Goal: Contribute content: Contribute content

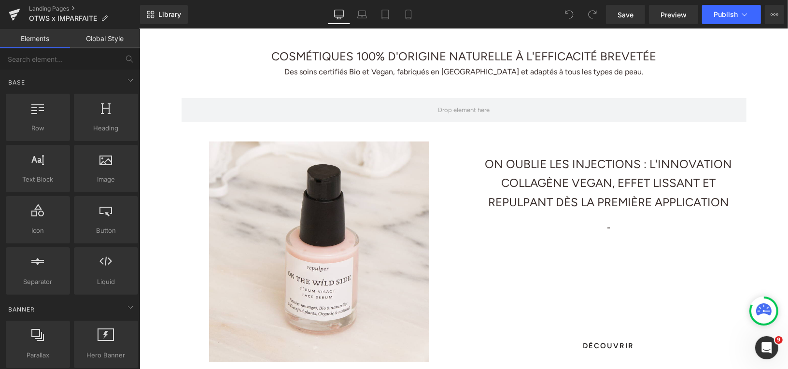
scroll to position [259, 0]
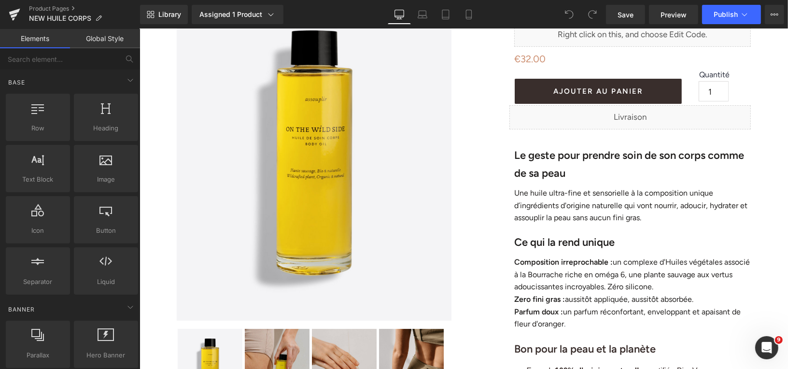
scroll to position [57, 0]
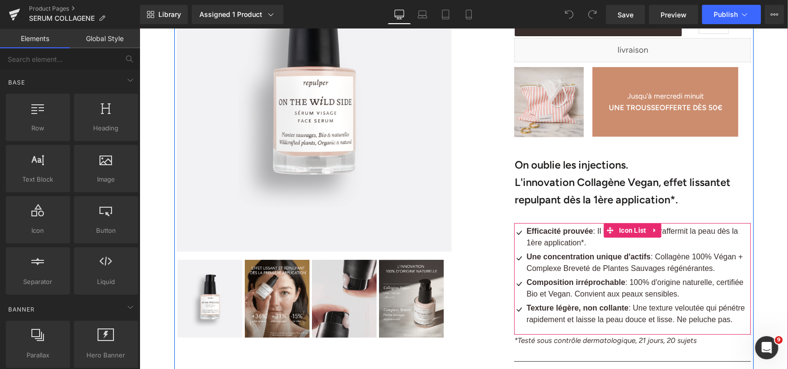
scroll to position [208, 0]
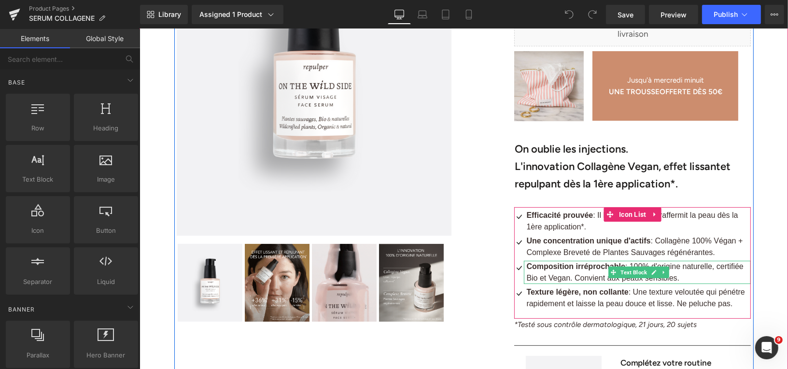
click at [579, 280] on span ": 100% d'origine naturelle, certifiée Bio et Vegan. Convient aux peaux sensible…" at bounding box center [634, 272] width 217 height 20
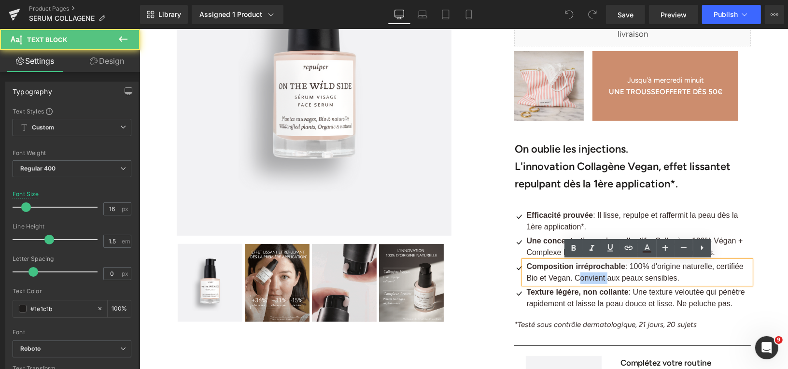
click at [579, 280] on span ": 100% d'origine naturelle, certifiée Bio et Vegan. Convient aux peaux sensible…" at bounding box center [634, 272] width 217 height 20
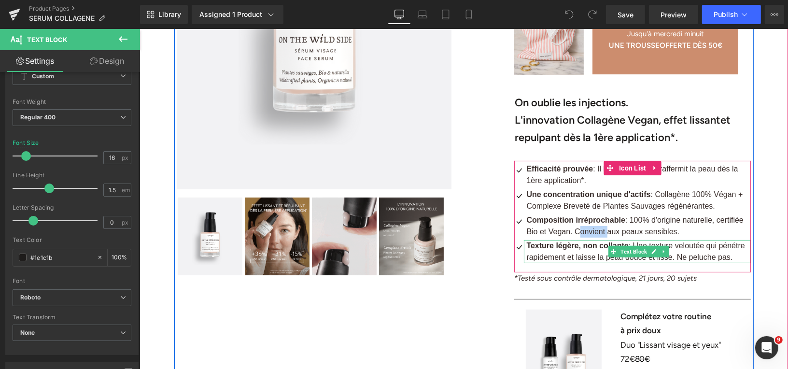
scroll to position [263, 0]
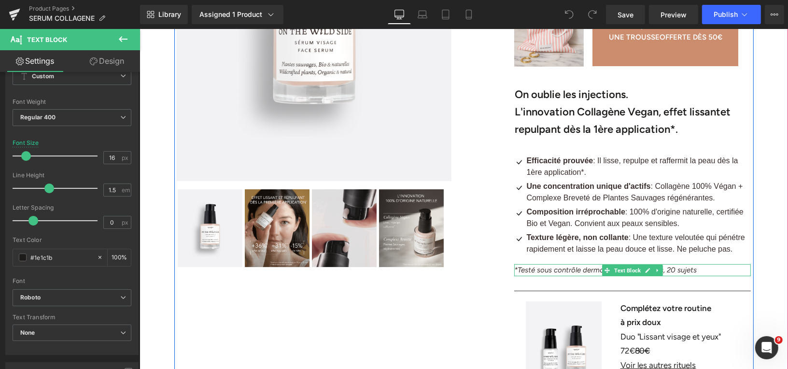
click at [556, 271] on icon "*Testé sous contrôle dermatologique, 21 jours, 20 sujets" at bounding box center [605, 269] width 183 height 9
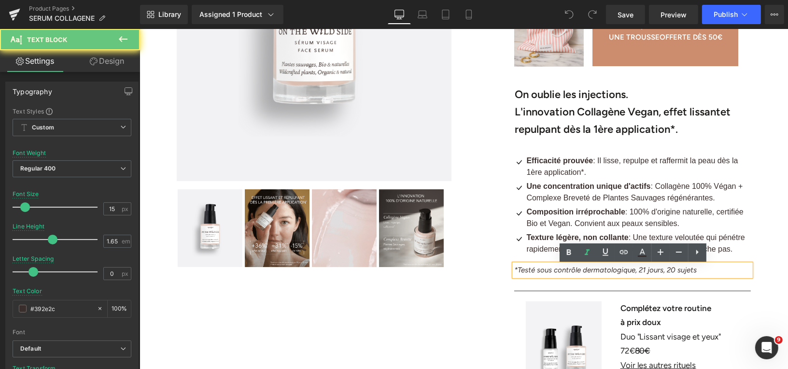
click at [556, 271] on icon "*Testé sous contrôle dermatologique, 21 jours, 20 sujets" at bounding box center [605, 269] width 183 height 9
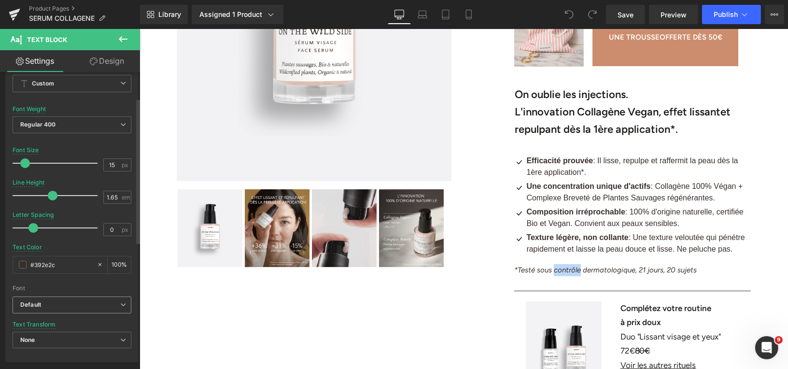
scroll to position [54, 0]
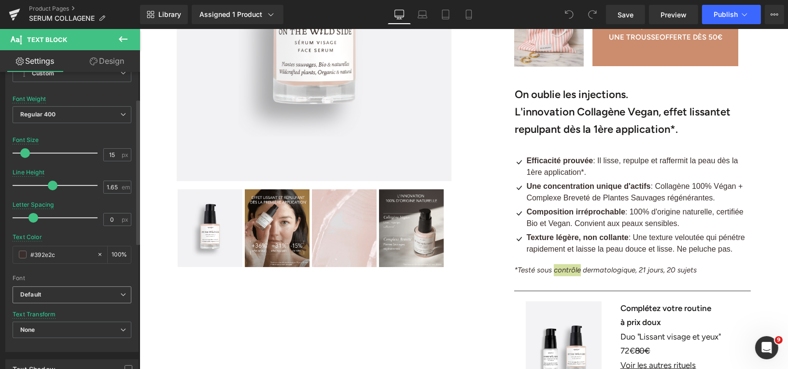
click at [87, 291] on b "Default" at bounding box center [70, 295] width 100 height 8
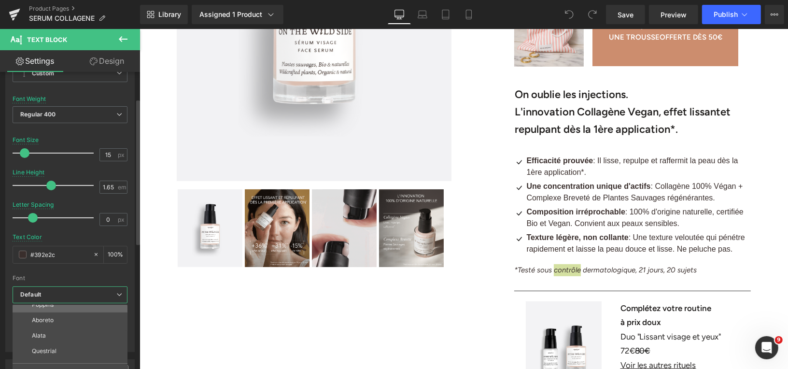
scroll to position [34, 0]
click at [64, 354] on li "Roboto" at bounding box center [72, 355] width 119 height 15
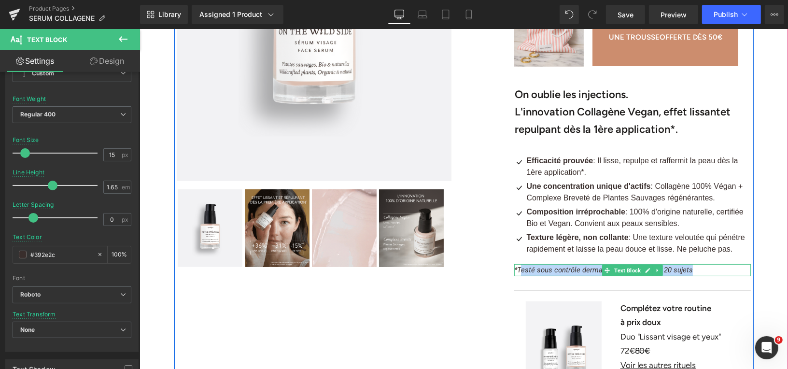
drag, startPoint x: 519, startPoint y: 269, endPoint x: 693, endPoint y: 269, distance: 173.9
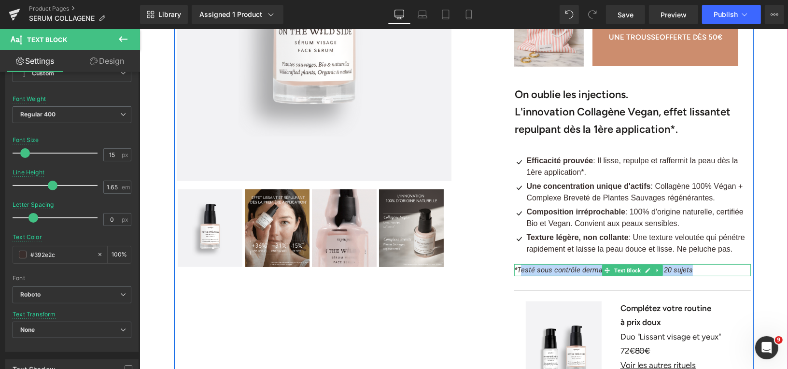
click at [693, 269] on p "*Testé sous contrôle dermatologique, 21 jours, 20 sujets" at bounding box center [632, 270] width 237 height 12
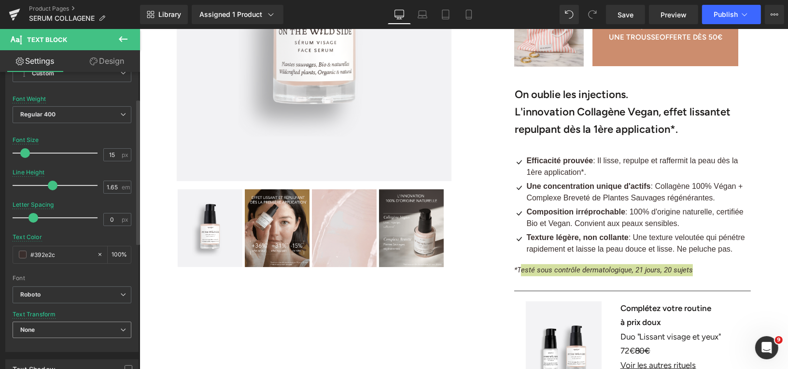
click at [78, 327] on span "None" at bounding box center [72, 330] width 119 height 17
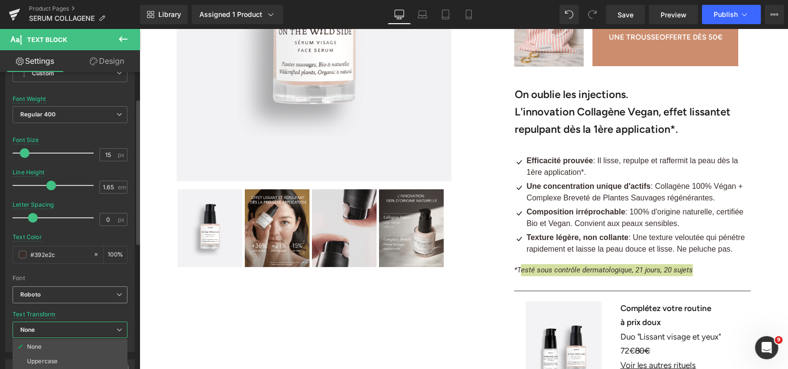
click at [77, 293] on b "Roboto" at bounding box center [68, 295] width 96 height 8
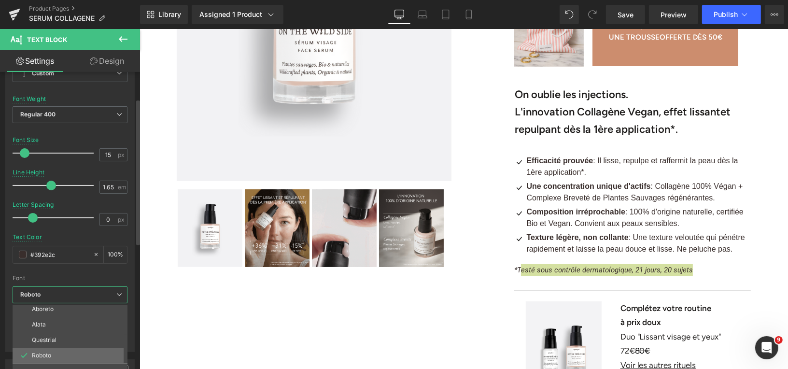
click at [60, 353] on li "Roboto" at bounding box center [72, 355] width 119 height 15
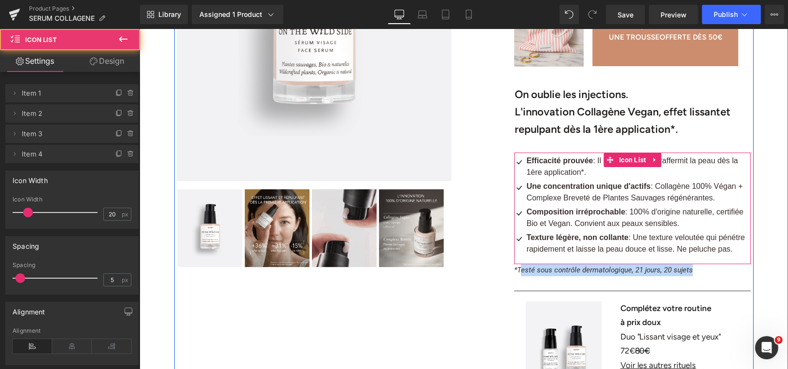
click at [706, 256] on ul "Icon Efficacité prouvée : Il lisse, repulpe et raffermit la peau dès la 1ère ap…" at bounding box center [632, 206] width 237 height 102
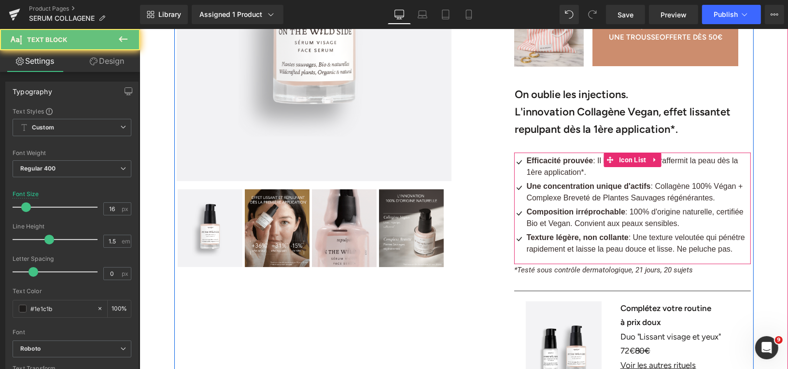
click at [701, 241] on span ": Une texture veloutée qui pénétre rapidement et laisse la peau douce et lisse.…" at bounding box center [635, 243] width 218 height 20
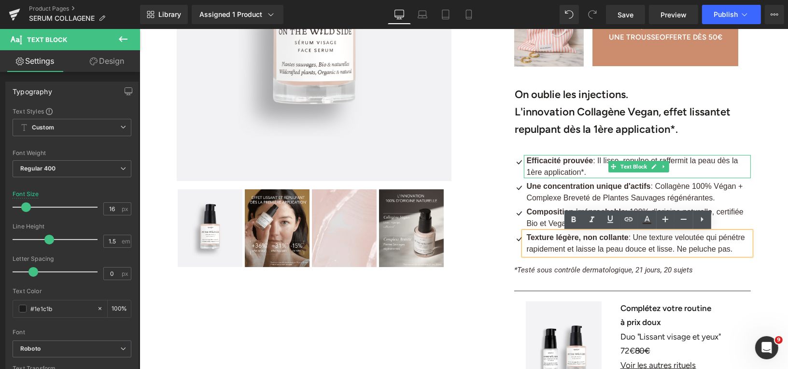
click at [550, 161] on strong "Efficacité prouvée" at bounding box center [559, 160] width 67 height 8
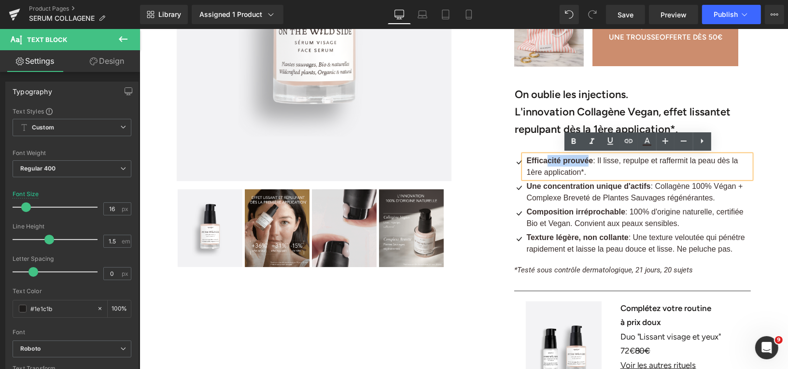
drag, startPoint x: 546, startPoint y: 161, endPoint x: 584, endPoint y: 161, distance: 38.2
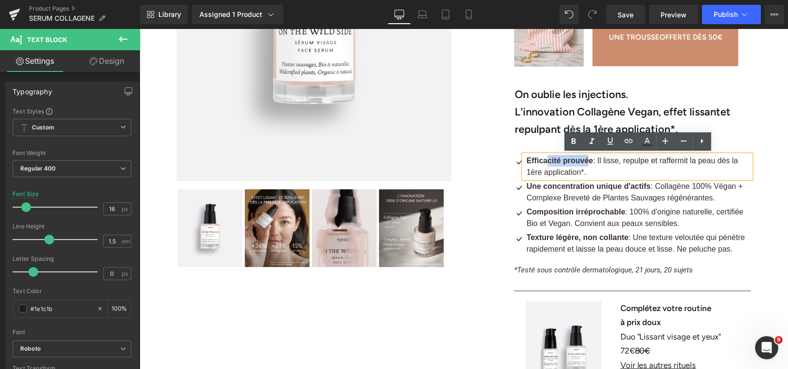
click at [585, 161] on strong "Efficacité prouvée" at bounding box center [559, 160] width 67 height 8
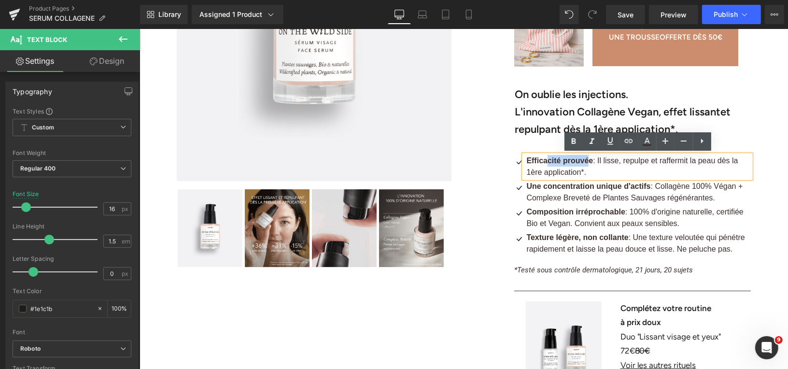
click at [548, 92] on b "On oublie les injections." at bounding box center [572, 93] width 114 height 13
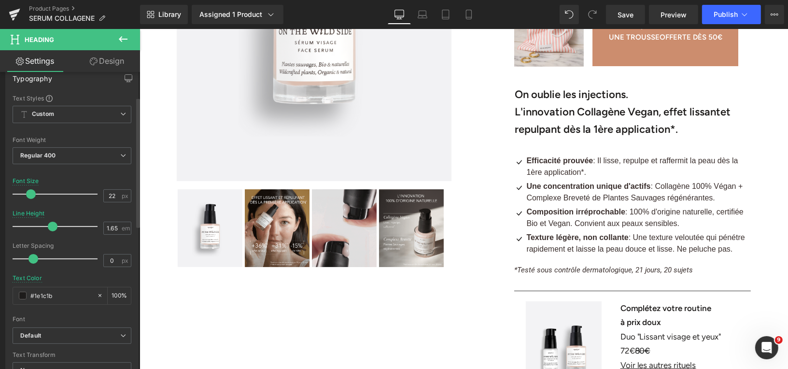
scroll to position [157, 0]
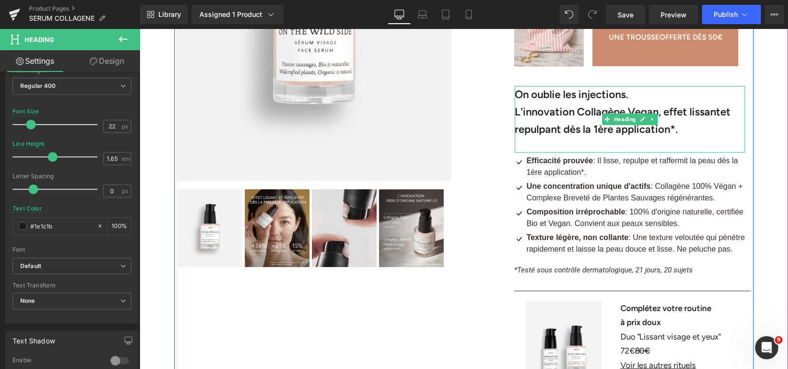
click at [519, 94] on b "On oublie les injections." at bounding box center [572, 93] width 114 height 13
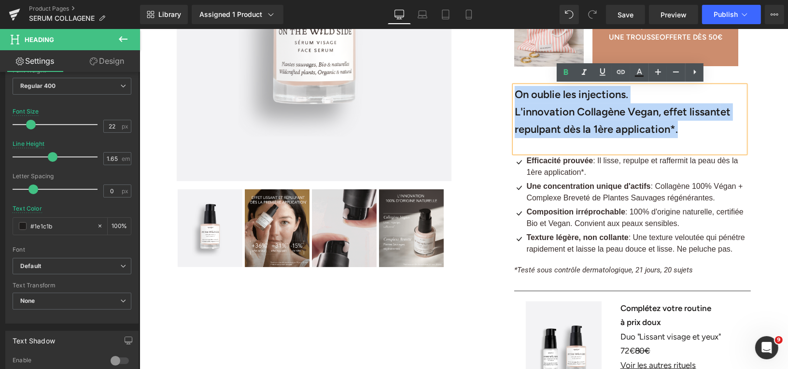
drag, startPoint x: 516, startPoint y: 94, endPoint x: 706, endPoint y: 126, distance: 192.1
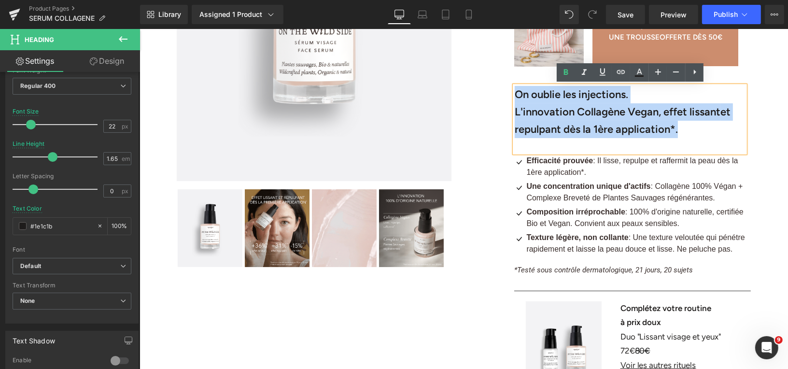
click at [706, 126] on div "On oublie les injections. L'innovation Collagène Vegan, effet lissant et repulp…" at bounding box center [630, 119] width 230 height 67
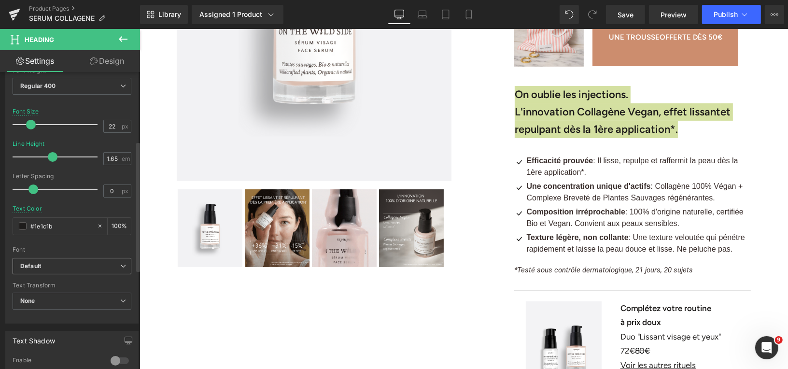
click at [69, 264] on b "Default" at bounding box center [70, 266] width 100 height 8
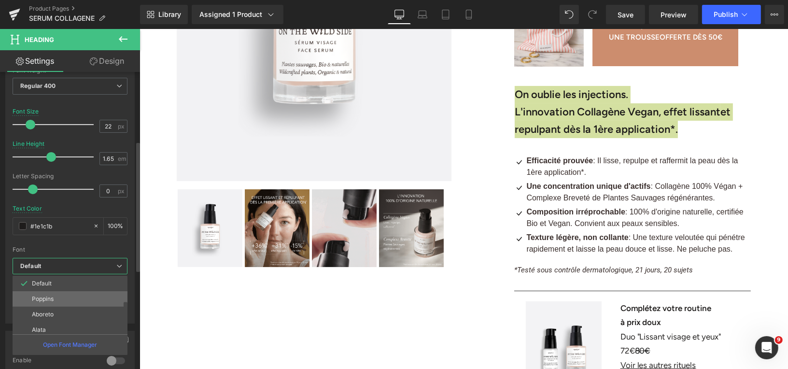
scroll to position [34, 0]
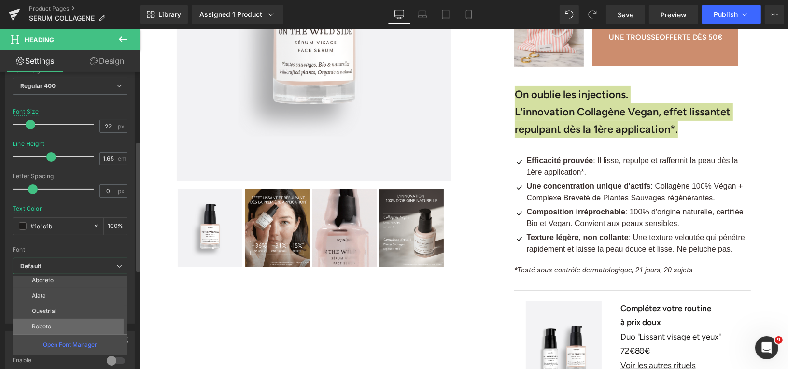
click at [44, 324] on p "Roboto" at bounding box center [41, 326] width 19 height 7
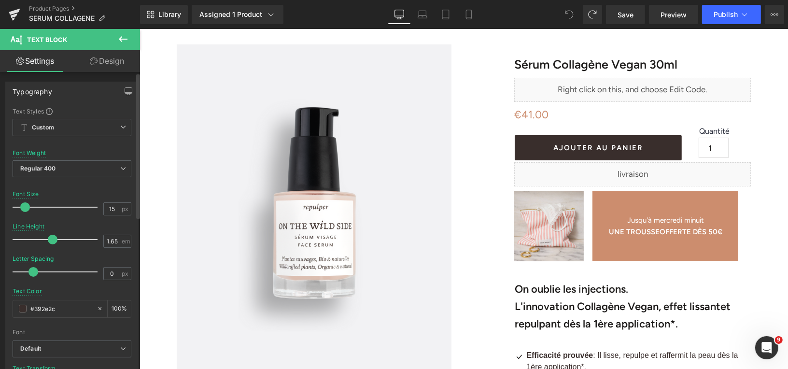
scroll to position [311, 0]
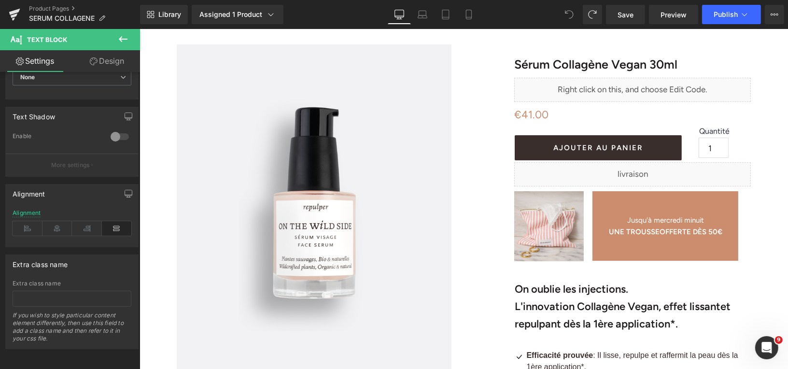
click at [120, 40] on icon at bounding box center [123, 39] width 9 height 6
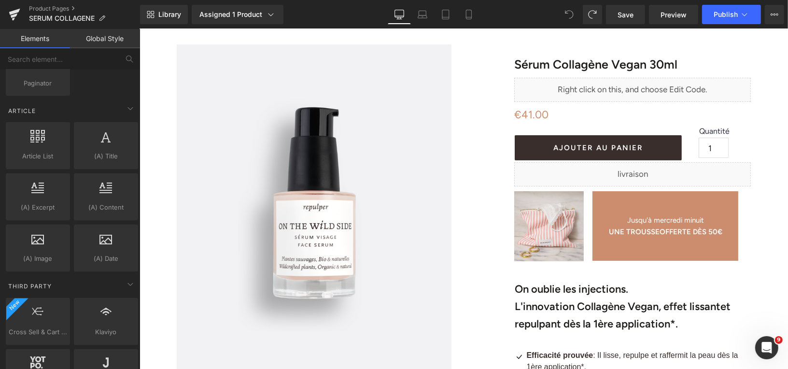
scroll to position [1814, 0]
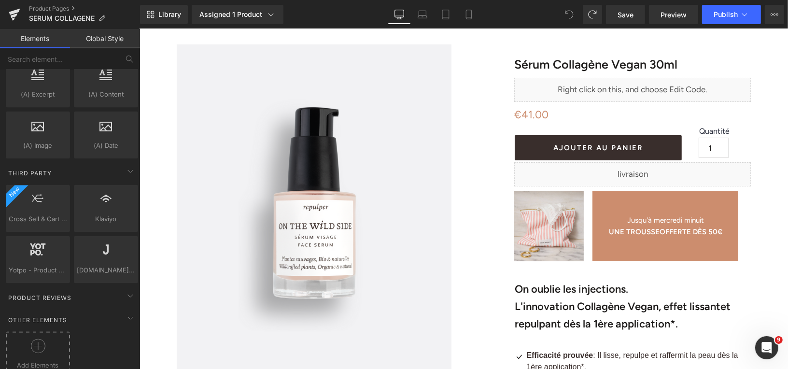
click at [45, 339] on div at bounding box center [37, 350] width 59 height 22
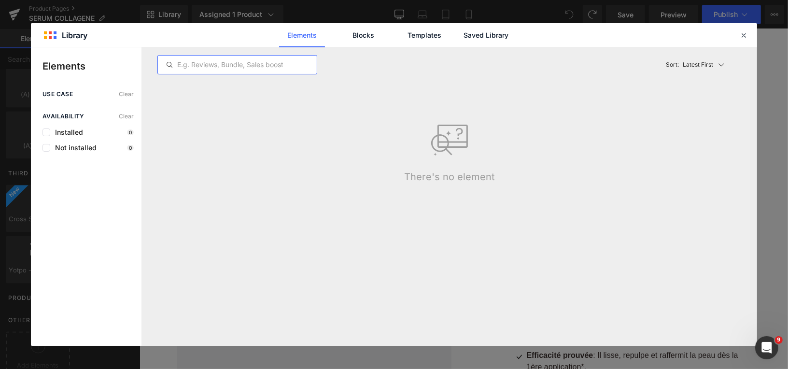
click at [267, 66] on input "text" at bounding box center [237, 65] width 159 height 12
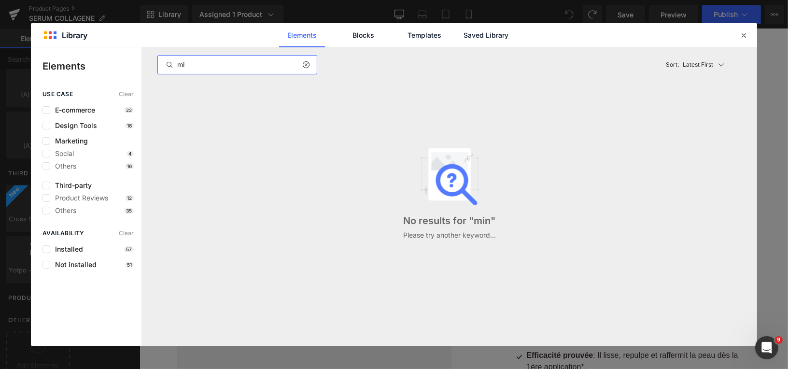
type input "m"
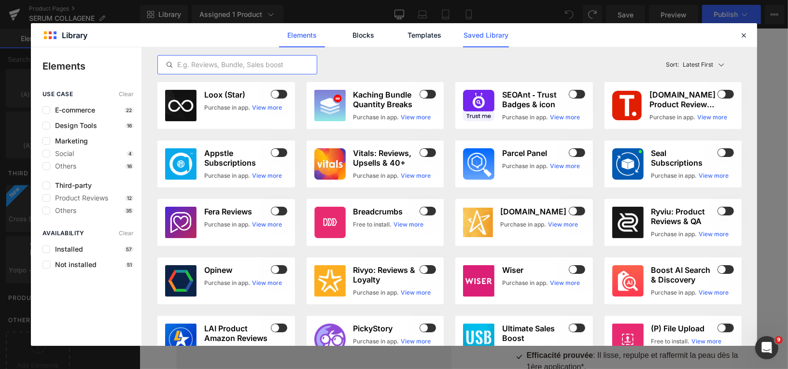
click at [485, 32] on link "Saved Library" at bounding box center [486, 35] width 46 height 24
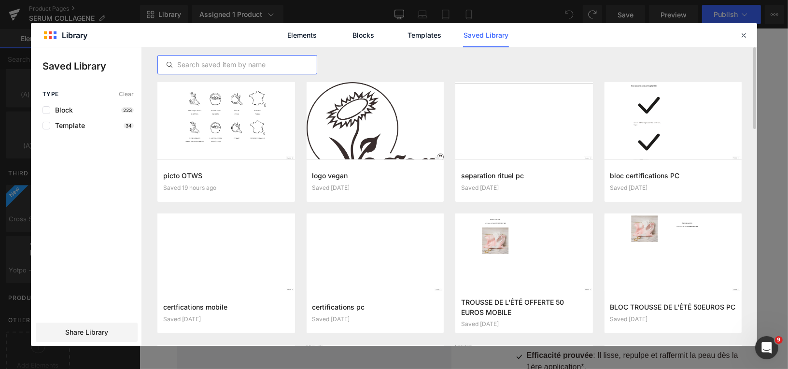
click at [215, 68] on input "text" at bounding box center [237, 65] width 159 height 12
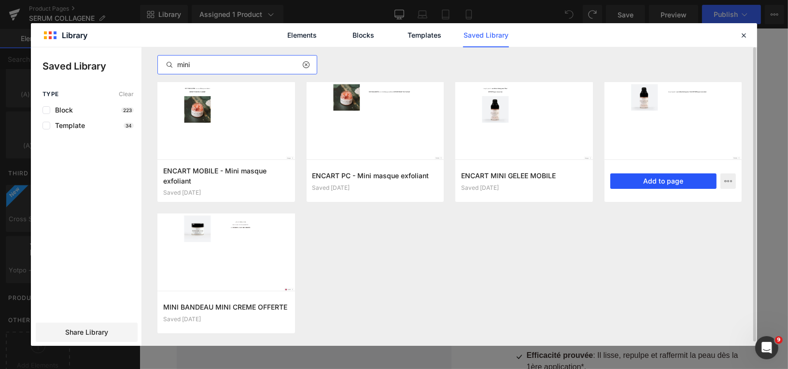
type input "mini"
click at [661, 180] on button "Add to page" at bounding box center [664, 180] width 107 height 15
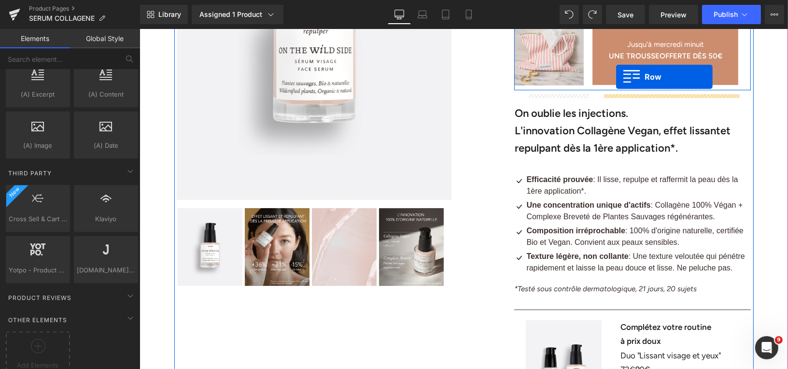
scroll to position [234, 0]
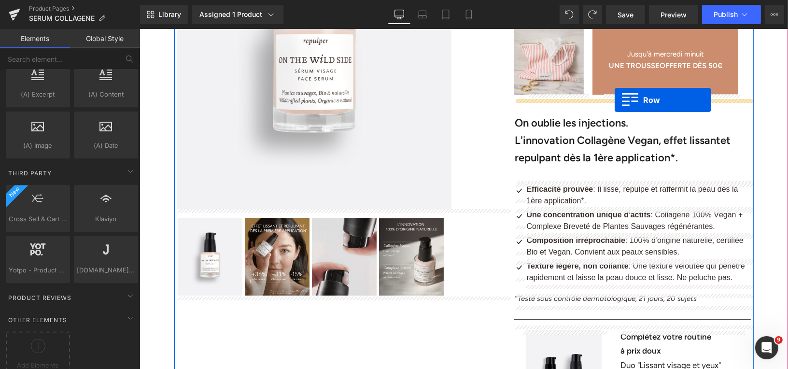
drag, startPoint x: 181, startPoint y: 84, endPoint x: 615, endPoint y: 100, distance: 433.7
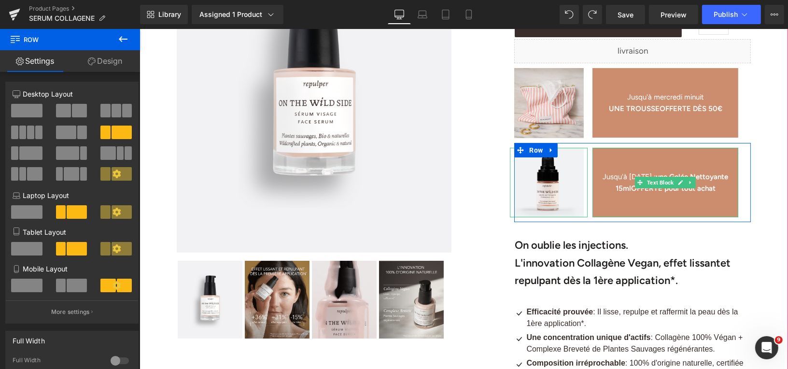
scroll to position [187, 0]
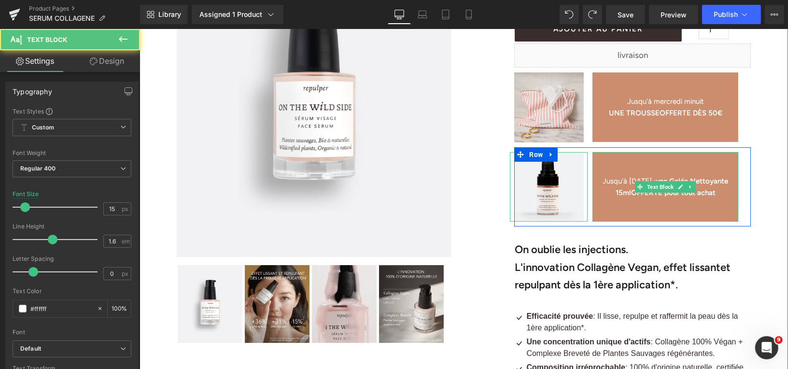
click at [709, 179] on strong "ne Gelée Nettoyante 15ml" at bounding box center [672, 186] width 113 height 20
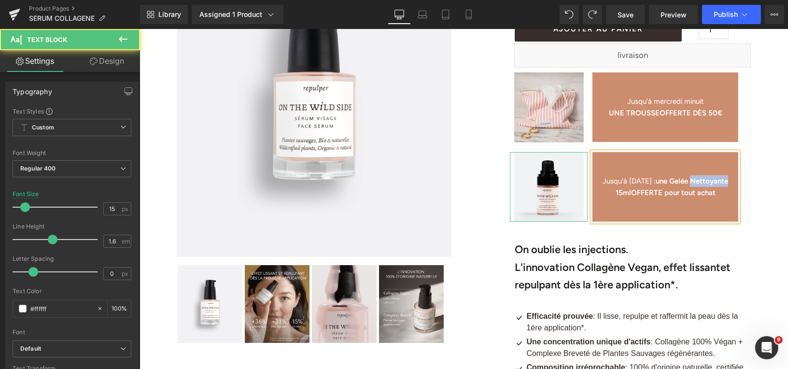
click at [709, 179] on strong "ne Gelée Nettoyante 15ml" at bounding box center [672, 186] width 113 height 20
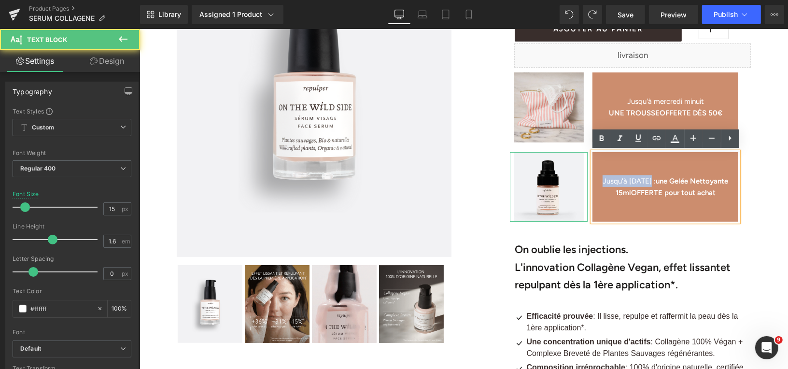
drag, startPoint x: 649, startPoint y: 180, endPoint x: 600, endPoint y: 179, distance: 49.8
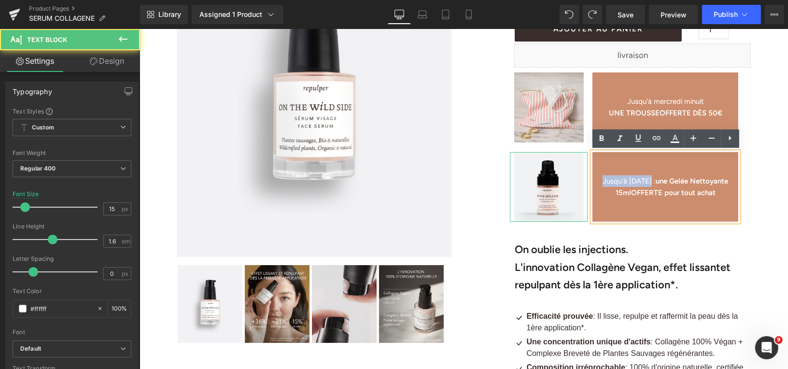
click at [600, 179] on p "Jusqu'à [DATE] : u ne Gelée Nettoyante 15ml OFFERTE pour tout achat" at bounding box center [665, 186] width 146 height 23
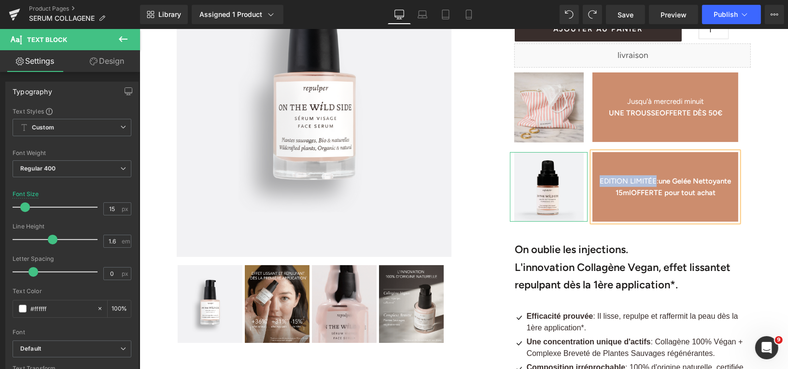
drag, startPoint x: 597, startPoint y: 181, endPoint x: 656, endPoint y: 181, distance: 58.9
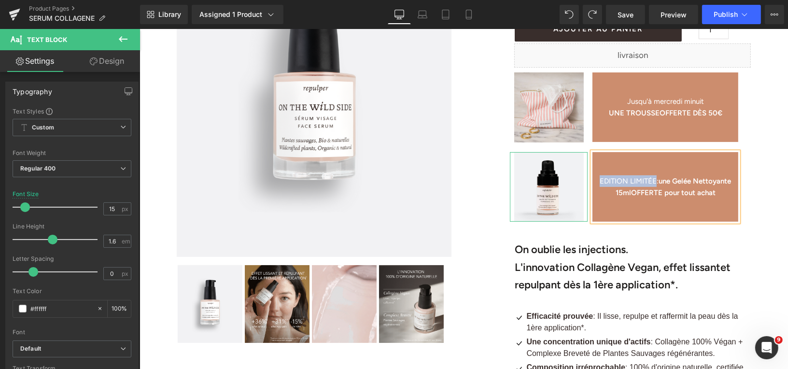
click at [656, 181] on span "EDITION LIMITÉE:" at bounding box center [629, 180] width 59 height 9
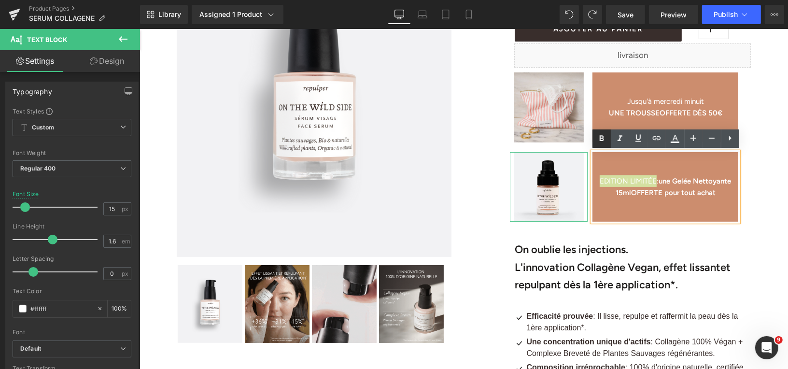
click at [605, 137] on icon at bounding box center [602, 139] width 12 height 12
click at [658, 182] on span "EDITION LIMITÉE :" at bounding box center [629, 180] width 60 height 9
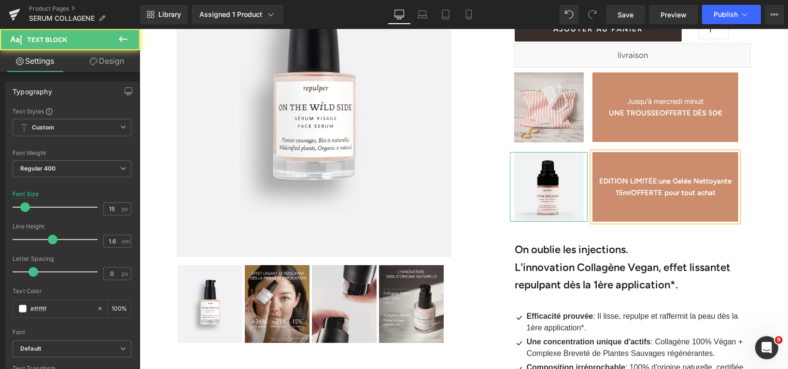
click at [656, 181] on span "EDITION LIMITÉE :" at bounding box center [629, 180] width 60 height 9
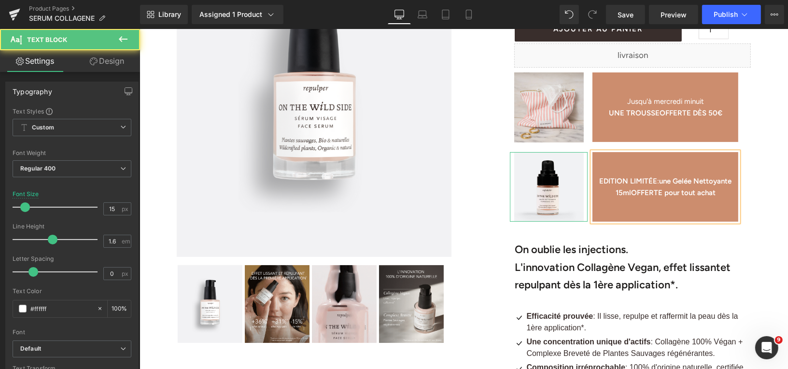
click at [659, 180] on span "EDITION LIMITÉE :" at bounding box center [629, 180] width 60 height 9
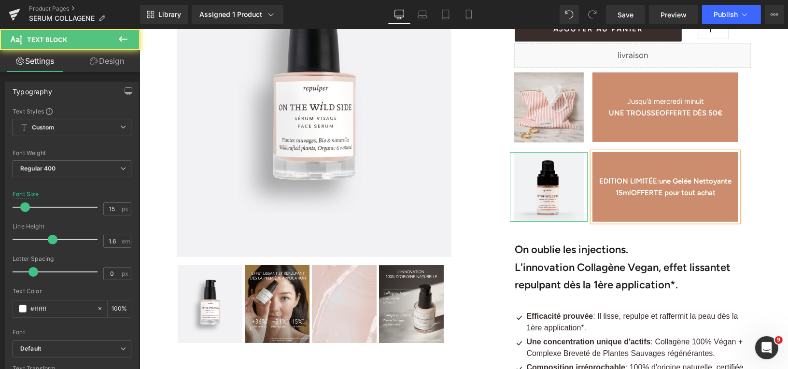
click at [622, 190] on strong "ne Gelée Nettoyante 15ml" at bounding box center [674, 186] width 116 height 20
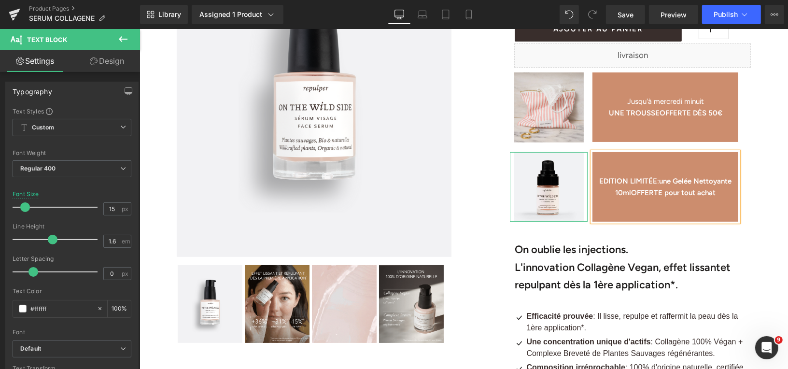
click at [709, 194] on strong "OFFERTE pour tout achat" at bounding box center [673, 192] width 85 height 9
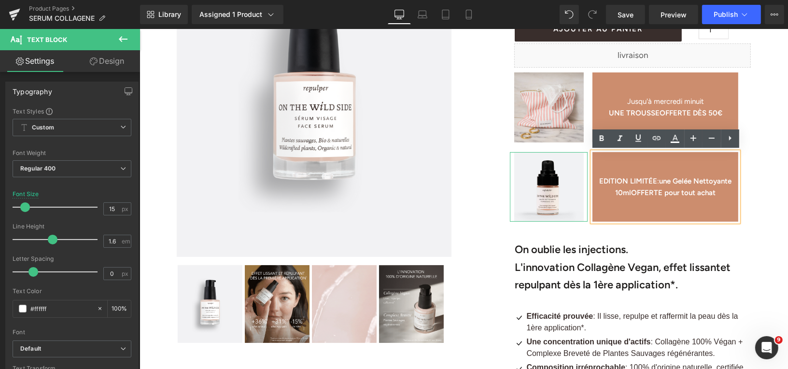
drag, startPoint x: 720, startPoint y: 194, endPoint x: 666, endPoint y: 195, distance: 54.1
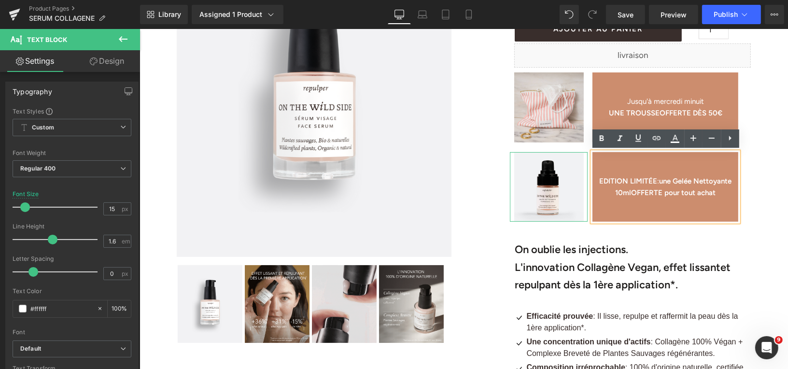
click at [666, 195] on p "EDITION LIMITÉE : u ne Gelée Nettoyante 10ml OFFERTE pour tout achat" at bounding box center [665, 186] width 146 height 23
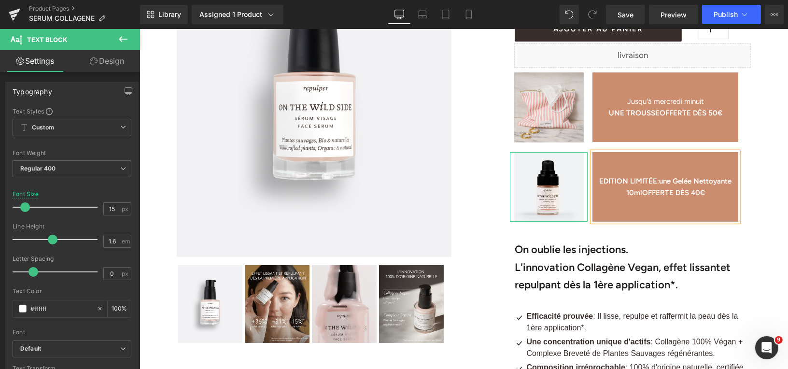
click at [661, 183] on strong "u" at bounding box center [661, 180] width 4 height 9
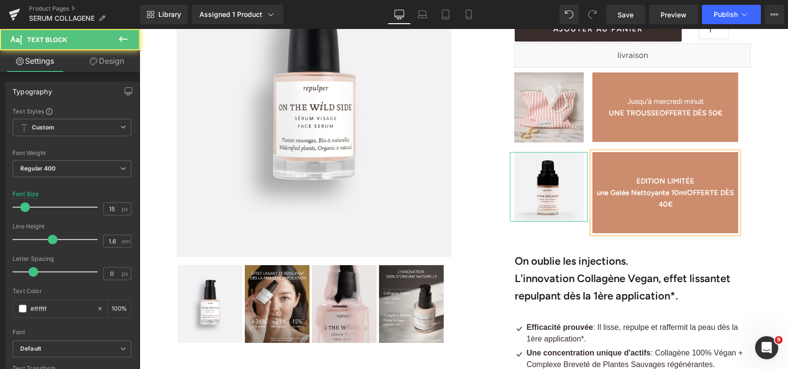
click at [724, 193] on strong "OFFERTE DÈS 40€" at bounding box center [697, 198] width 76 height 20
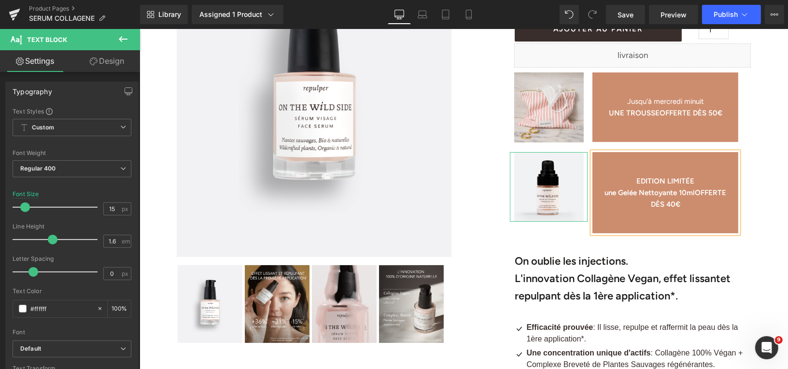
click at [697, 191] on strong "OFFERTE" at bounding box center [710, 192] width 31 height 9
click at [603, 192] on strong "u" at bounding box center [605, 192] width 4 height 9
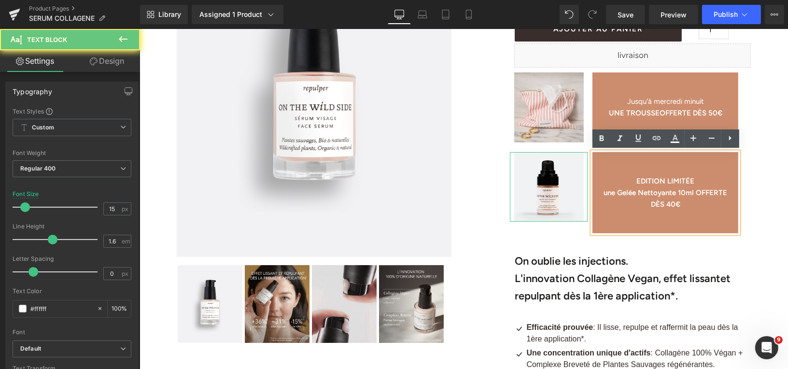
click at [607, 193] on strong "ne Gelée Nettoyante 10ml" at bounding box center [650, 192] width 86 height 9
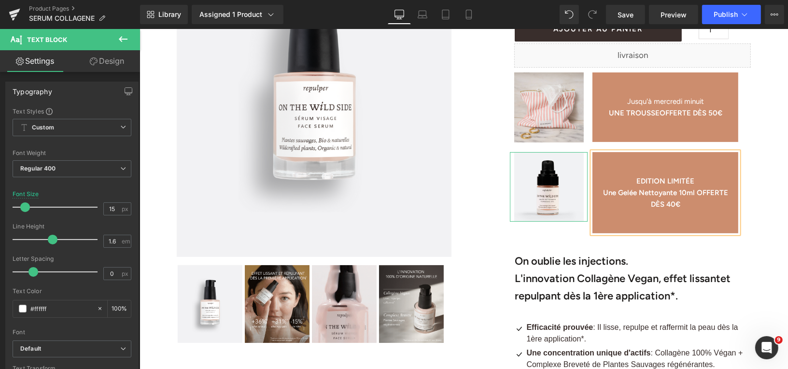
click at [697, 192] on strong "OFFERTE" at bounding box center [712, 192] width 31 height 9
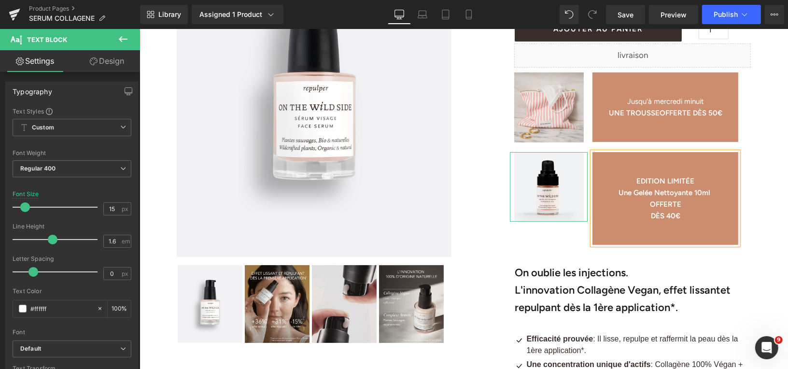
click at [660, 215] on strong "DÈS 40€" at bounding box center [665, 215] width 29 height 9
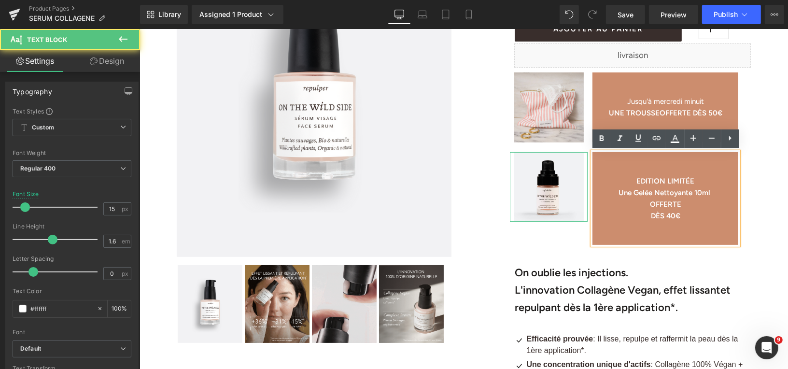
click at [651, 215] on strong "DÈS 40€" at bounding box center [665, 215] width 29 height 9
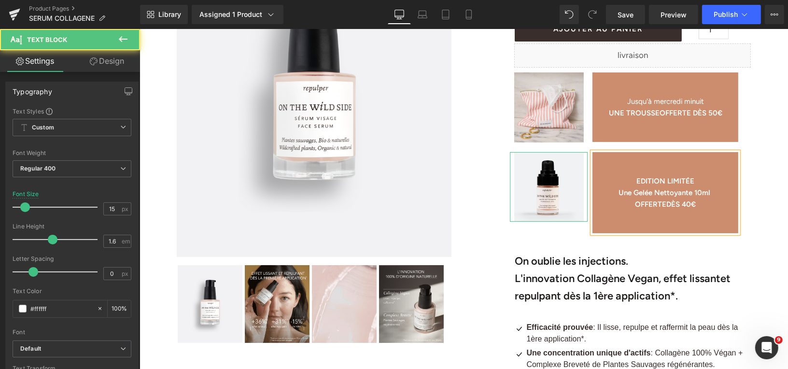
click at [653, 168] on p at bounding box center [665, 169] width 146 height 12
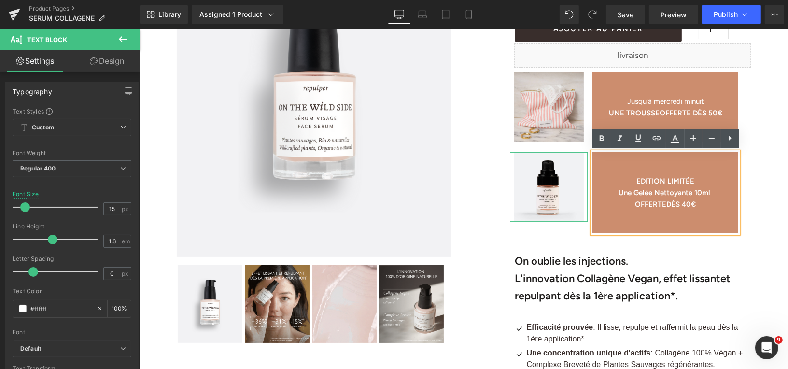
click at [661, 227] on p at bounding box center [665, 227] width 146 height 12
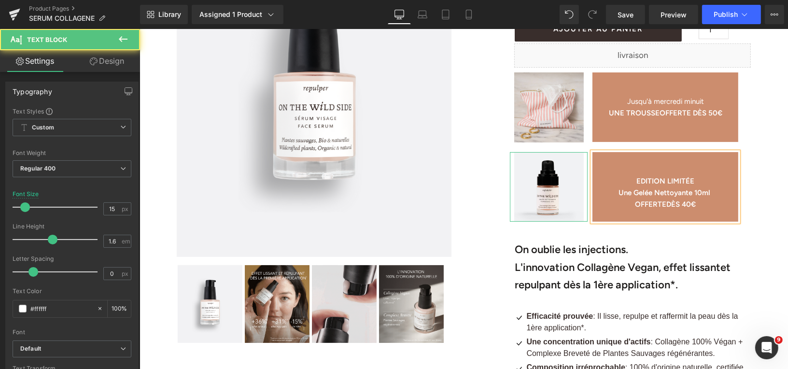
click at [657, 166] on p at bounding box center [665, 169] width 146 height 12
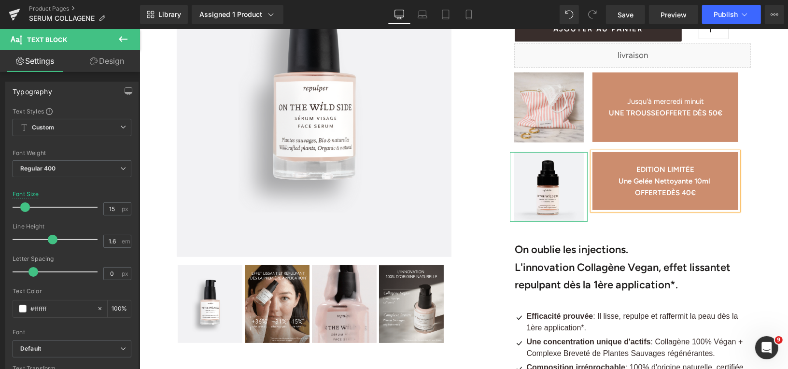
click at [637, 219] on div "Image EDITION LIMITÉE Une Gelée Nettoyante 10ml OFFERTE DÈS 40€ Text Block Row" at bounding box center [632, 187] width 237 height 80
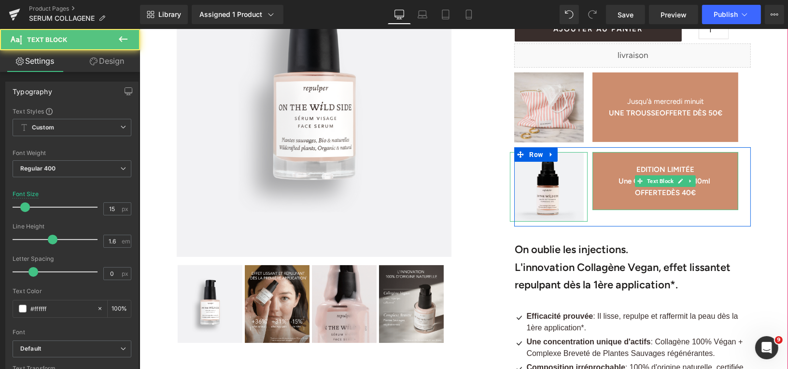
click at [733, 177] on p "Une Gelée Nettoyante 10ml" at bounding box center [665, 181] width 146 height 12
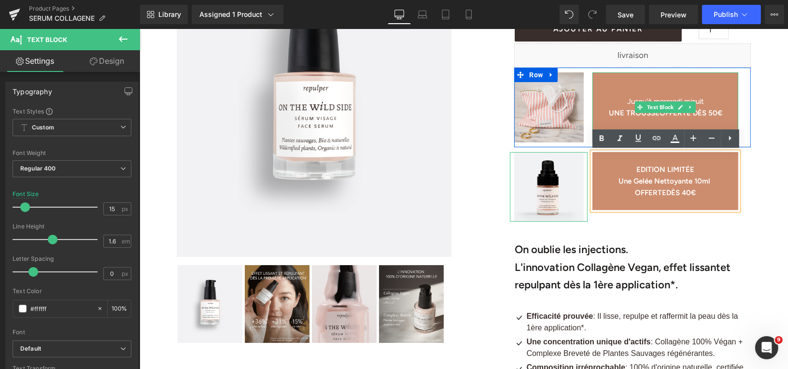
click at [699, 101] on span "Jusqu'à mercredi minuit" at bounding box center [665, 101] width 77 height 9
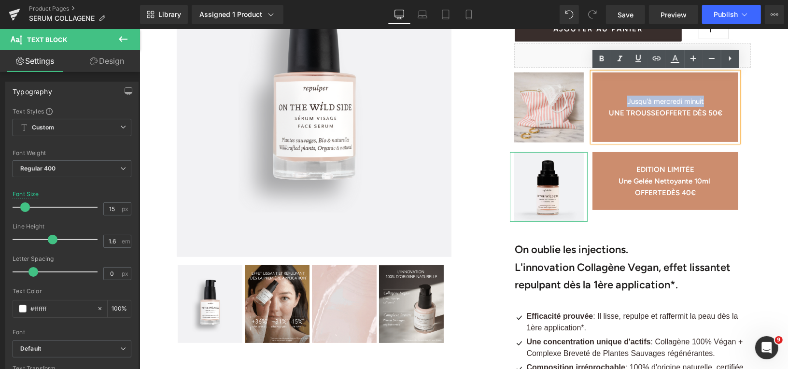
drag, startPoint x: 707, startPoint y: 100, endPoint x: 622, endPoint y: 104, distance: 84.6
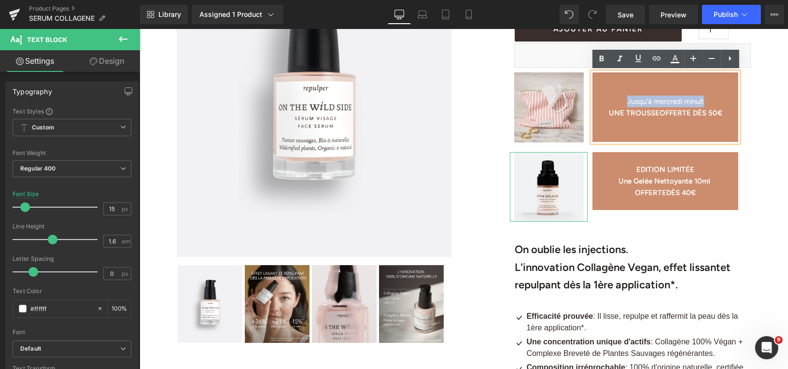
click at [622, 104] on p "Jusqu'à mercredi minuit" at bounding box center [665, 101] width 146 height 12
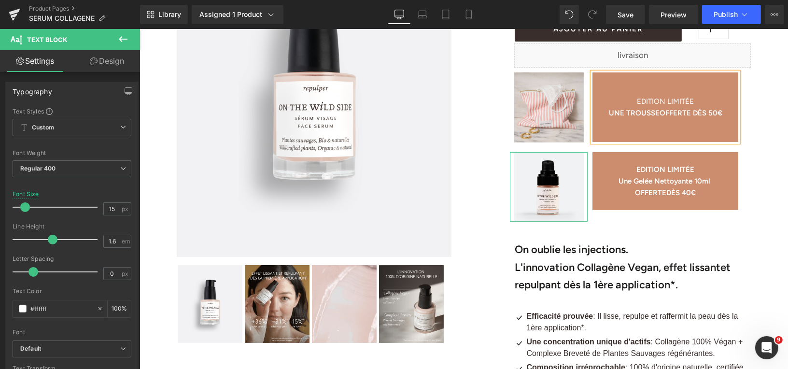
click at [645, 115] on span "UNE TROUSSE" at bounding box center [634, 112] width 51 height 9
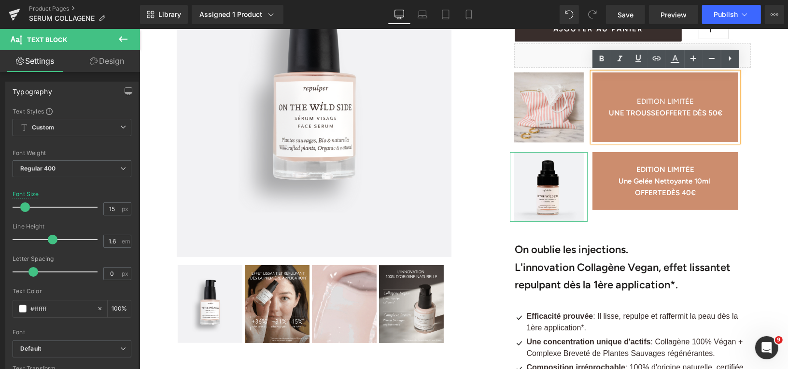
drag, startPoint x: 623, startPoint y: 114, endPoint x: 726, endPoint y: 114, distance: 103.4
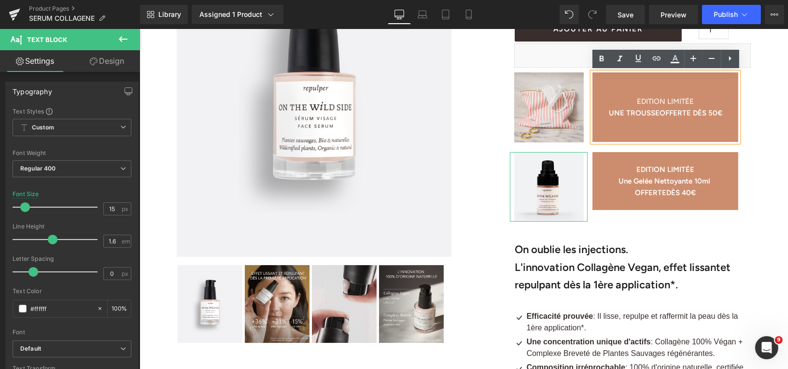
click at [722, 114] on strong "UNE TROUSSE OFFERTE DÈS 50€" at bounding box center [666, 112] width 114 height 9
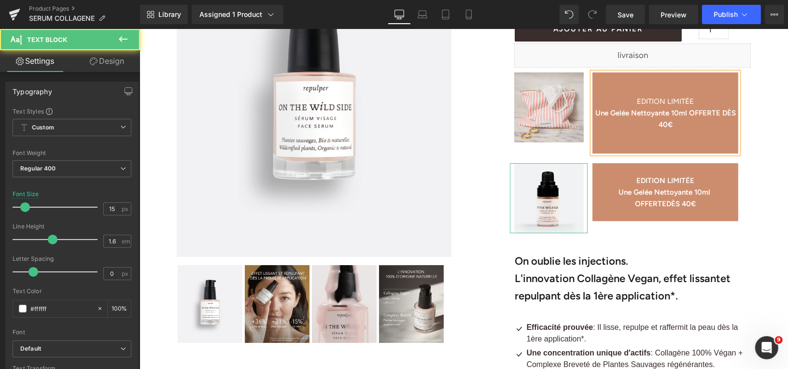
click at [662, 144] on p at bounding box center [665, 148] width 146 height 12
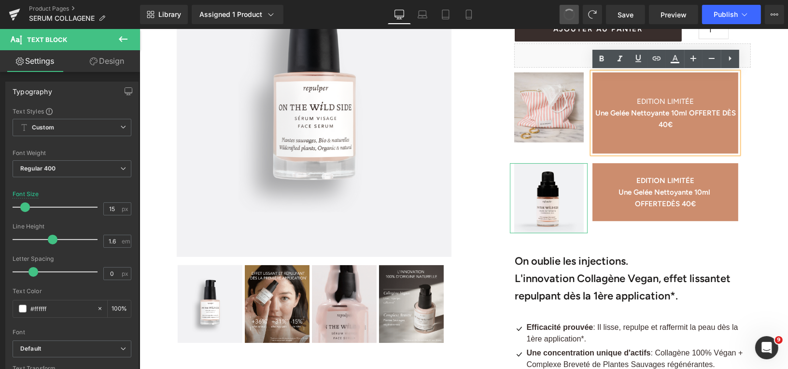
click at [568, 20] on button at bounding box center [569, 14] width 19 height 19
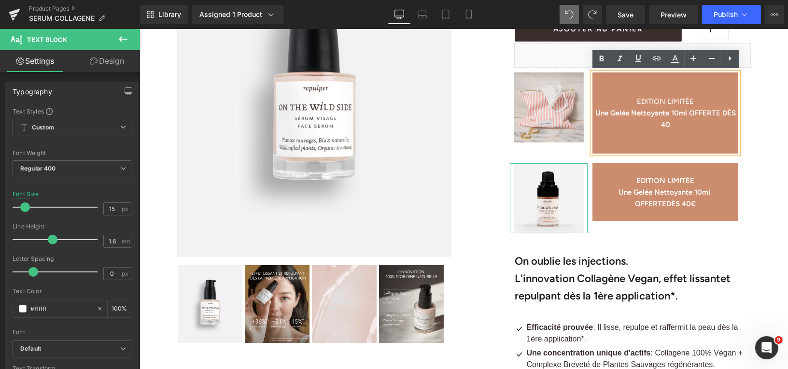
click at [568, 20] on button at bounding box center [569, 14] width 19 height 19
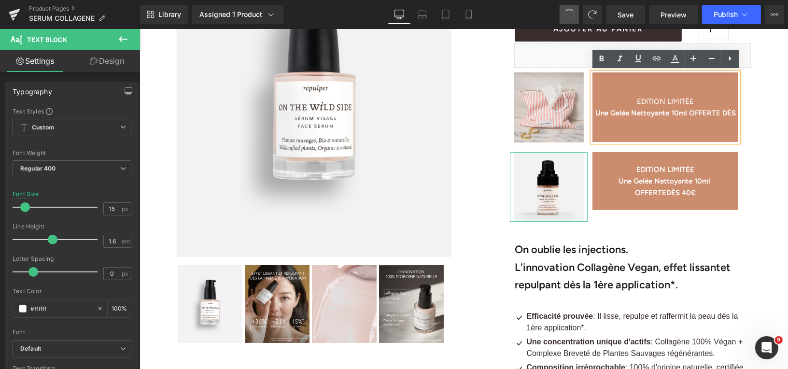
click at [568, 20] on button at bounding box center [569, 14] width 19 height 19
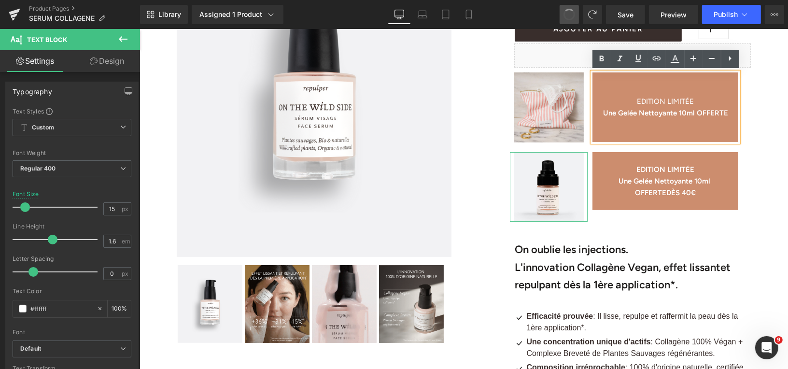
click at [568, 20] on button at bounding box center [569, 14] width 19 height 19
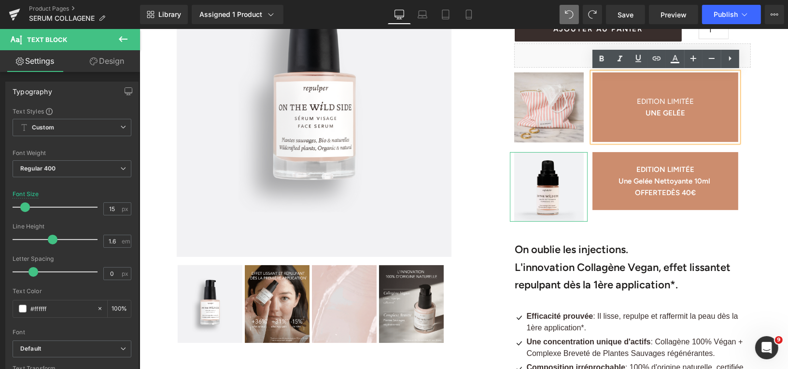
click at [571, 21] on button at bounding box center [569, 14] width 19 height 19
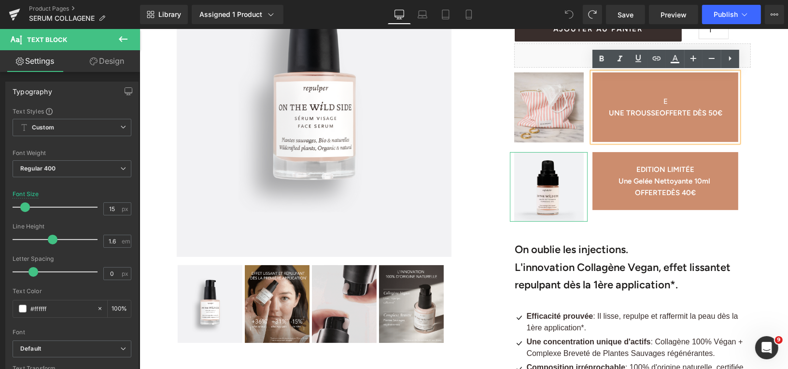
click at [571, 17] on icon at bounding box center [569, 14] width 9 height 9
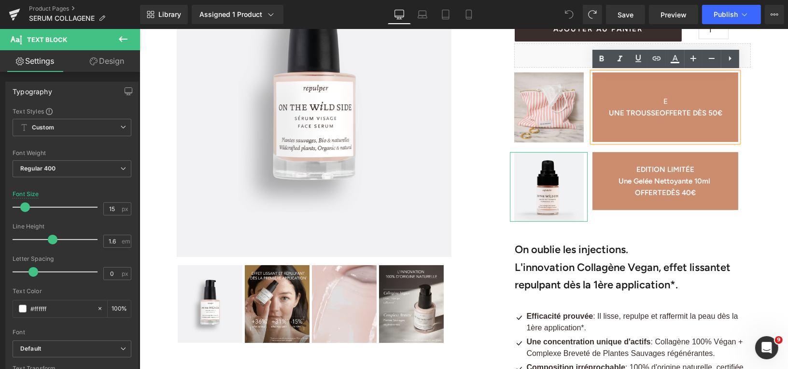
click at [572, 17] on icon at bounding box center [569, 14] width 9 height 9
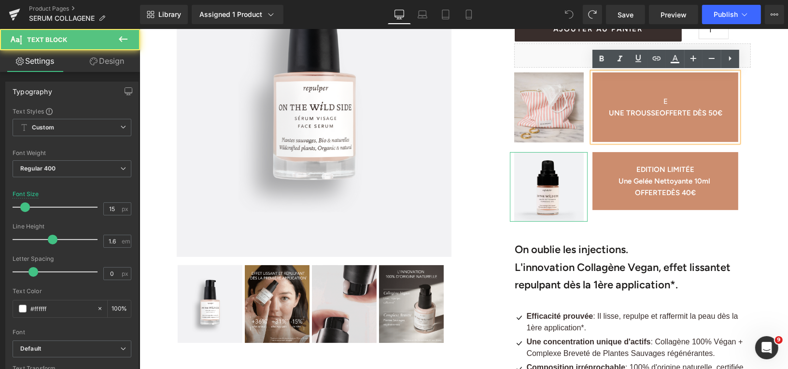
click at [672, 102] on p "E" at bounding box center [665, 101] width 146 height 12
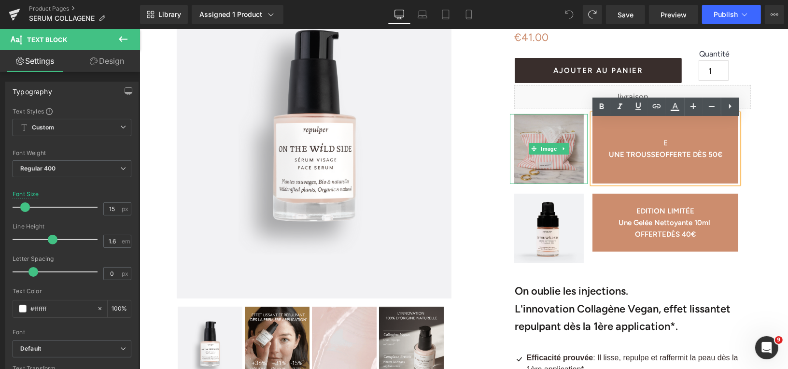
scroll to position [139, 0]
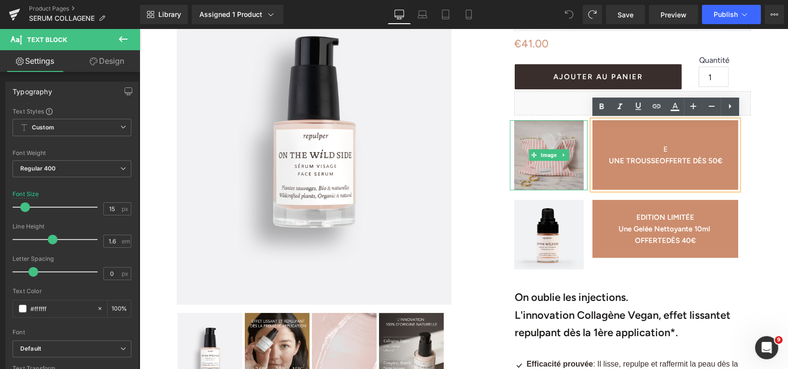
click at [530, 181] on img at bounding box center [549, 155] width 70 height 70
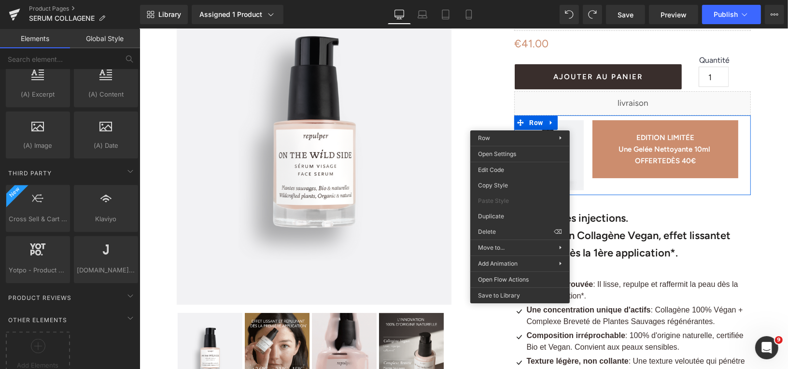
drag, startPoint x: 642, startPoint y: 259, endPoint x: 502, endPoint y: 230, distance: 142.6
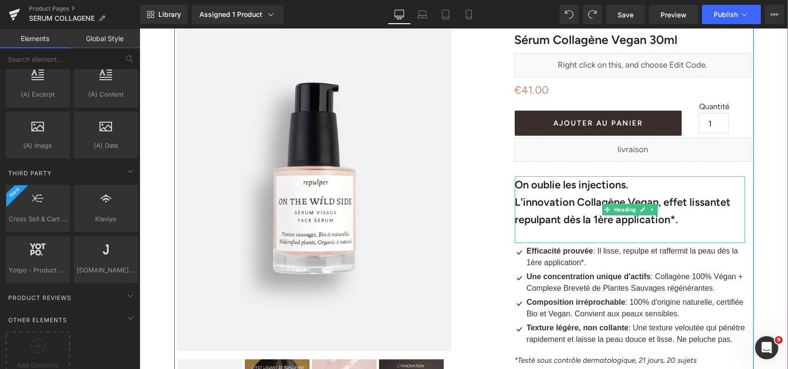
scroll to position [85, 0]
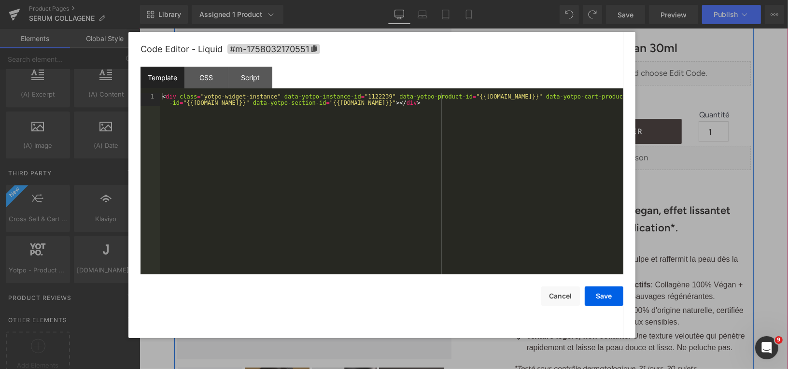
click at [647, 69] on div "Liquid" at bounding box center [632, 73] width 237 height 24
click at [559, 298] on button "Cancel" at bounding box center [561, 295] width 39 height 19
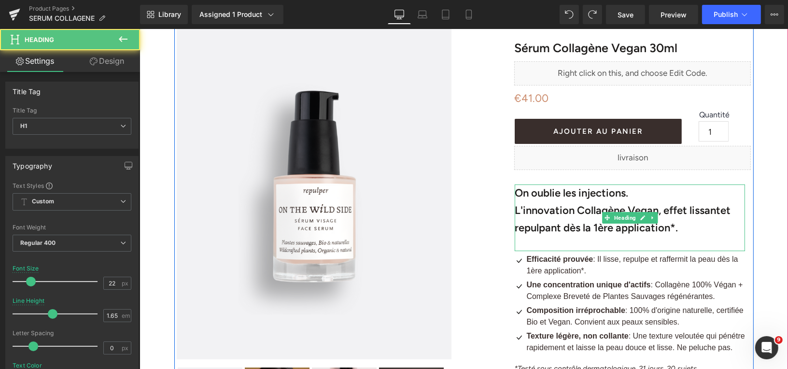
click at [546, 210] on b "L'innovation Collagène Vegan, effet lissant" at bounding box center [618, 209] width 206 height 13
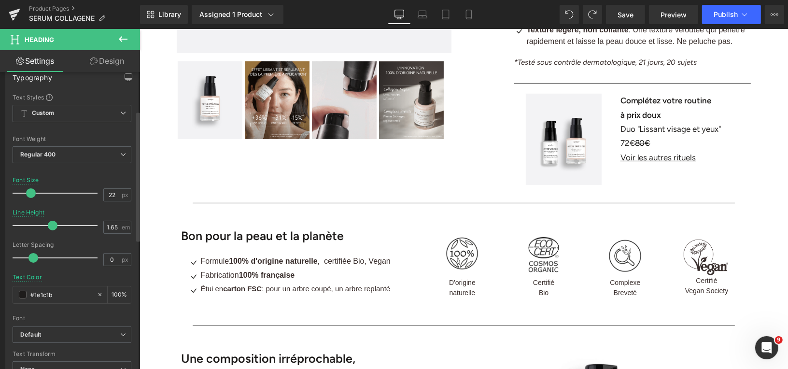
scroll to position [180, 0]
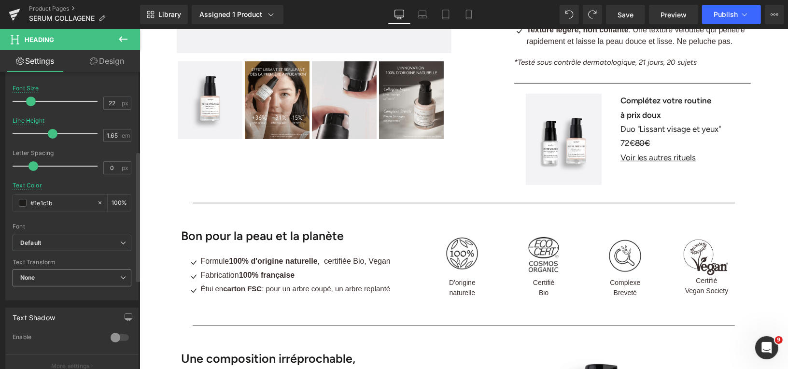
click at [120, 276] on icon at bounding box center [123, 278] width 6 height 6
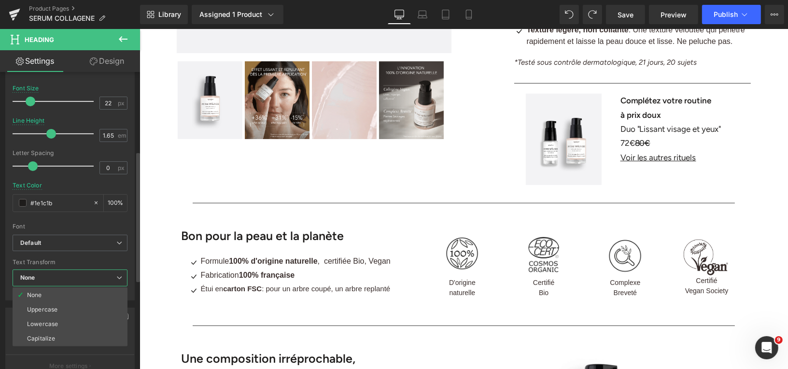
click at [119, 275] on icon at bounding box center [119, 278] width 6 height 6
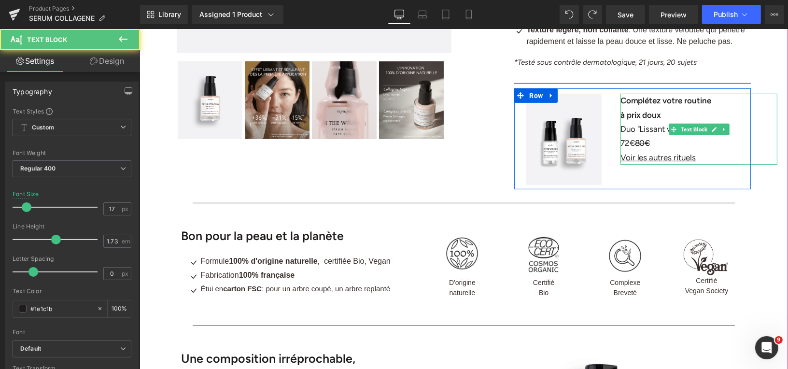
click at [654, 130] on font "Duo "Lissant visage et yeux"" at bounding box center [670, 129] width 101 height 10
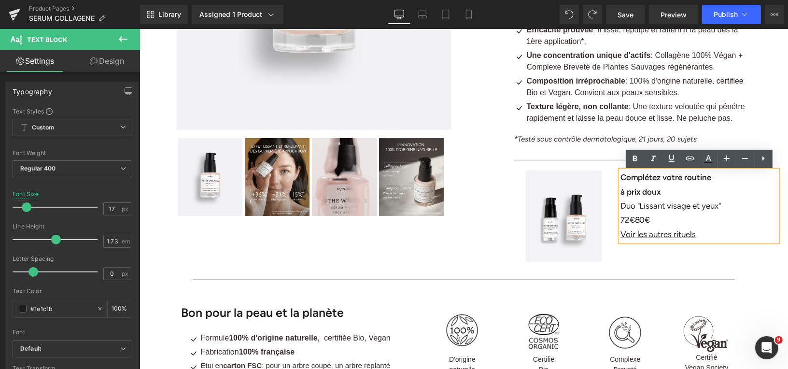
scroll to position [257, 0]
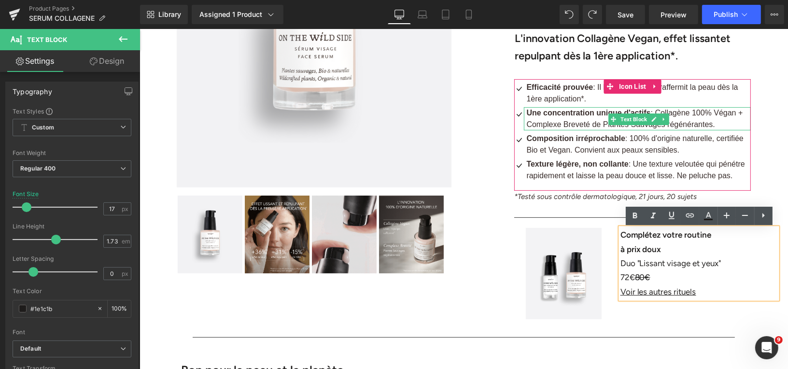
click at [599, 125] on span "Une concentration unique d'actifs : Collagène 100% Végan + Complexe Breveté de …" at bounding box center [634, 118] width 216 height 20
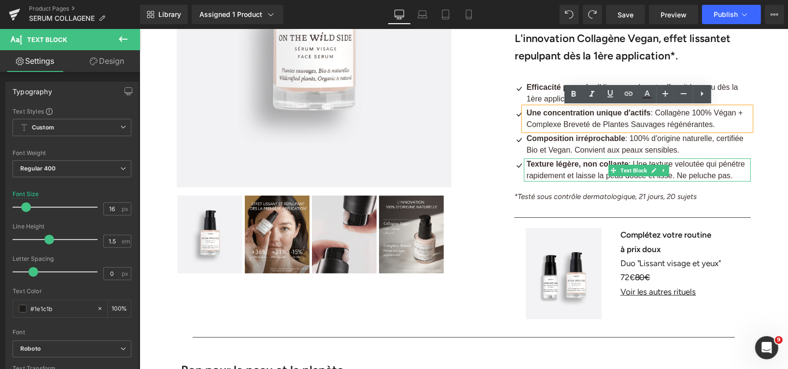
click at [583, 165] on span "Texture légère, non collante" at bounding box center [577, 163] width 102 height 8
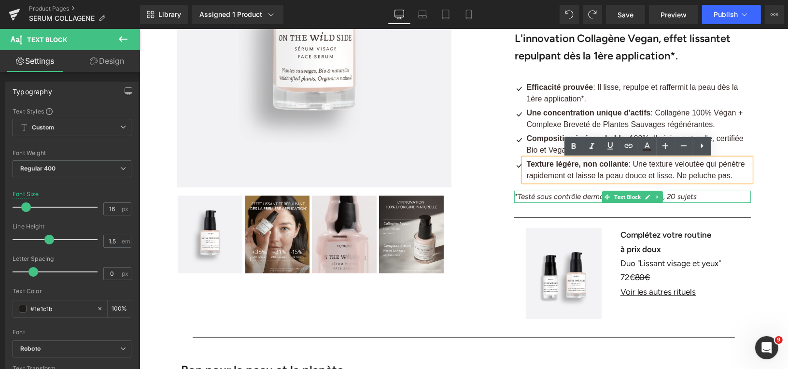
click at [573, 199] on icon "*Testé sous contrôle dermatologique, 21 jours, 20 sujets" at bounding box center [605, 196] width 183 height 9
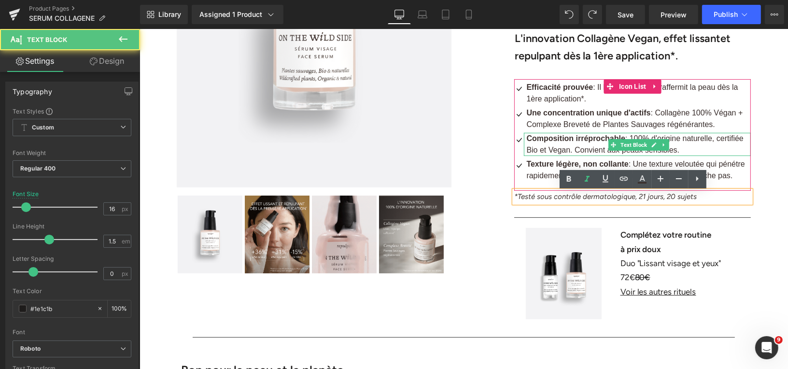
click at [559, 153] on span ": 100% d'origine naturelle, certifiée Bio et Vegan. Convient aux peaux sensible…" at bounding box center [634, 144] width 217 height 20
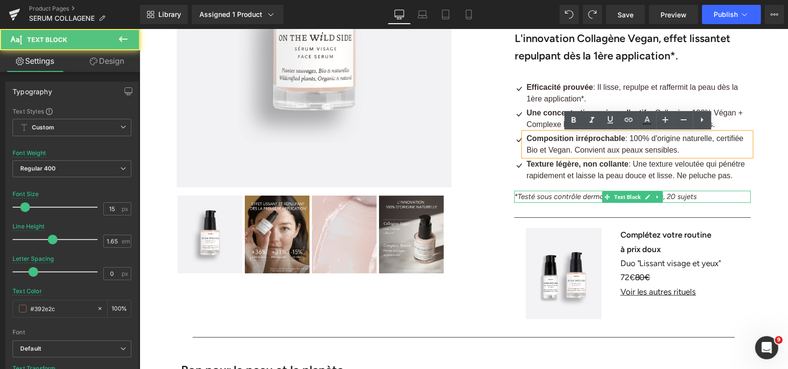
click at [569, 195] on icon "*Testé sous contrôle dermatologique, 21 jours, 20 sujets" at bounding box center [605, 196] width 183 height 9
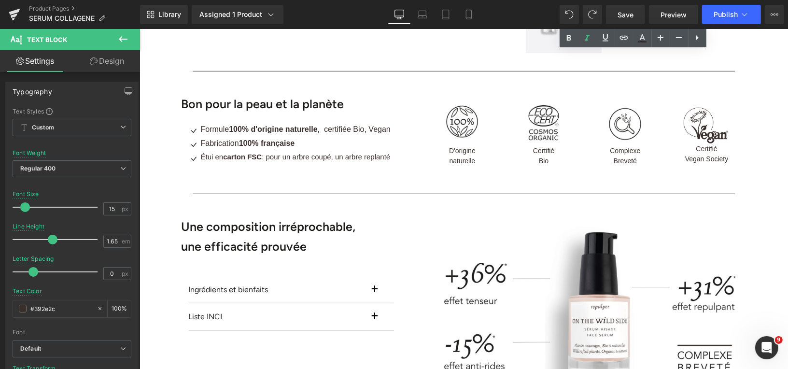
scroll to position [539, 0]
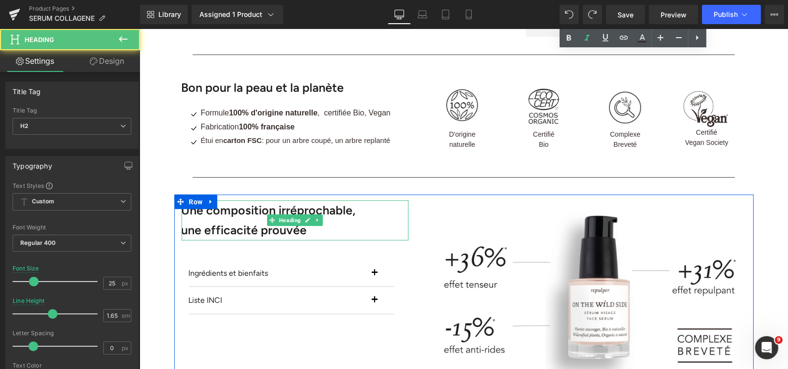
click at [330, 211] on strong "Une composition irréprochable," at bounding box center [268, 209] width 174 height 14
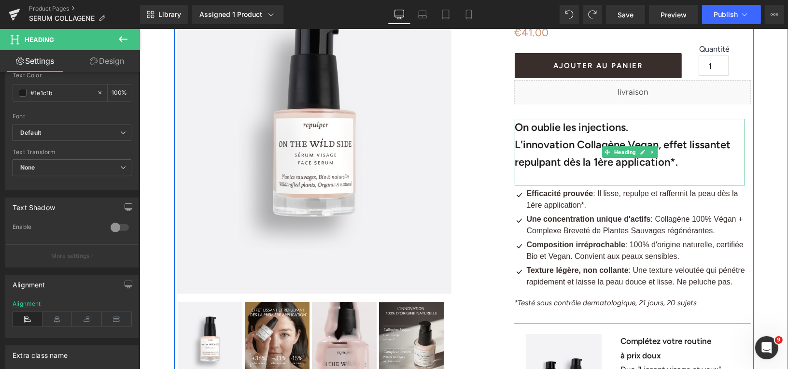
scroll to position [161, 0]
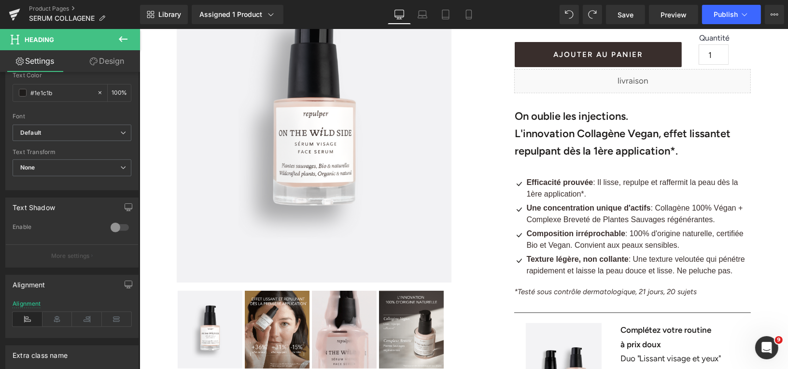
click at [122, 39] on icon at bounding box center [123, 39] width 9 height 6
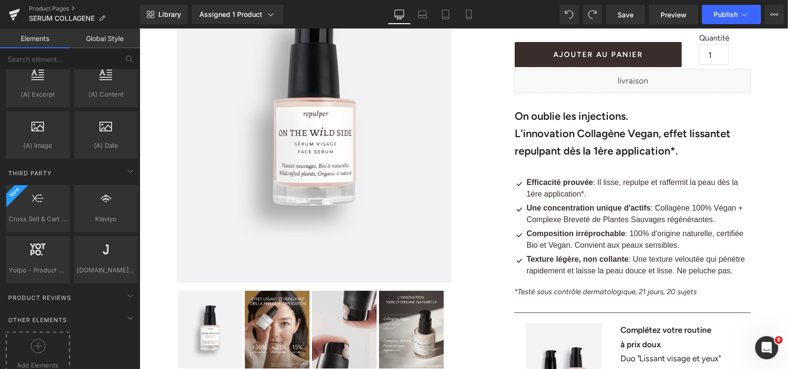
click at [33, 340] on circle at bounding box center [38, 347] width 14 height 14
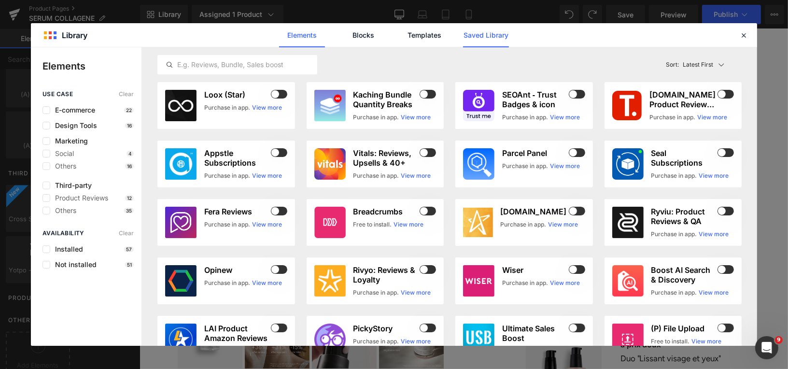
click at [486, 34] on link "Saved Library" at bounding box center [486, 35] width 46 height 24
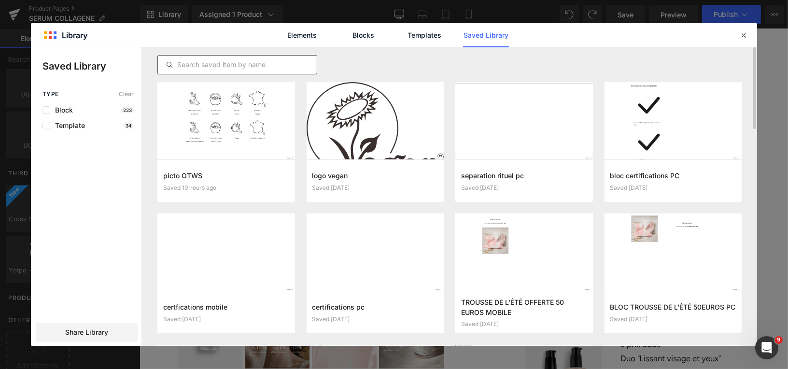
click at [217, 71] on div at bounding box center [237, 64] width 160 height 19
click at [218, 68] on input "text" at bounding box center [237, 65] width 159 height 12
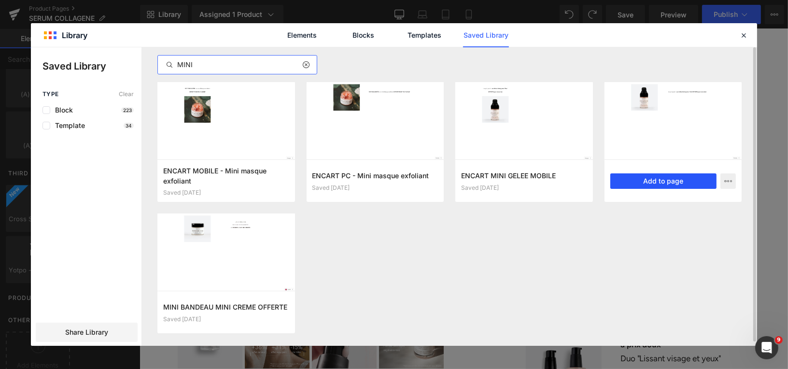
type input "MINI"
click at [655, 179] on button "Add to page" at bounding box center [664, 180] width 107 height 15
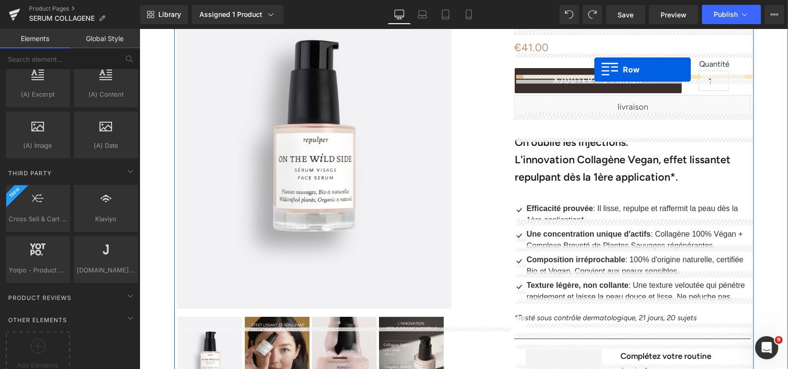
scroll to position [116, 0]
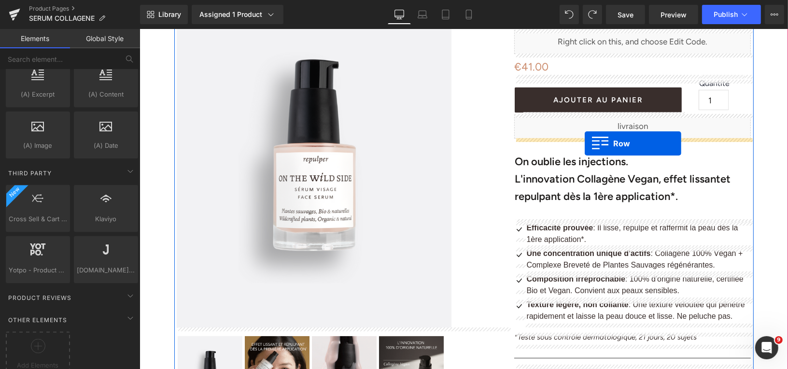
drag, startPoint x: 181, startPoint y: 84, endPoint x: 585, endPoint y: 143, distance: 407.7
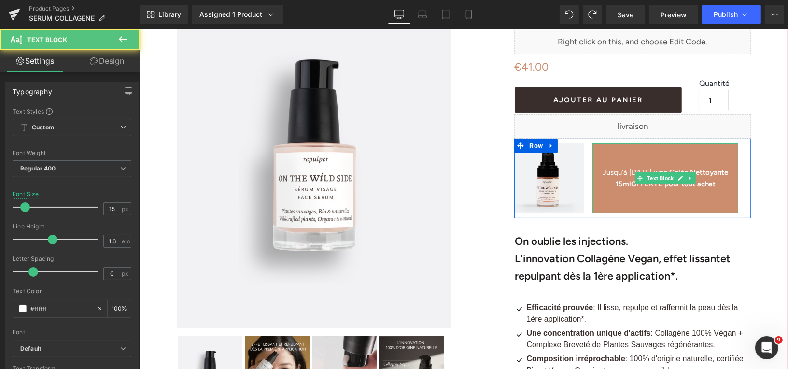
click at [642, 161] on p at bounding box center [665, 161] width 146 height 12
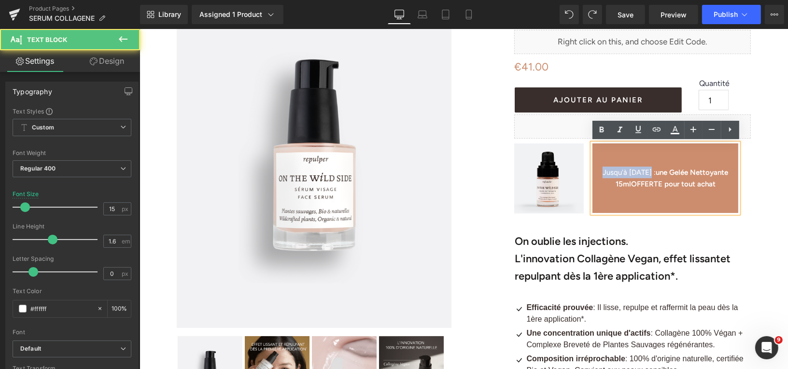
drag, startPoint x: 648, startPoint y: 172, endPoint x: 605, endPoint y: 172, distance: 42.5
click at [605, 172] on span "Jusqu'à [DATE] :" at bounding box center [628, 172] width 53 height 9
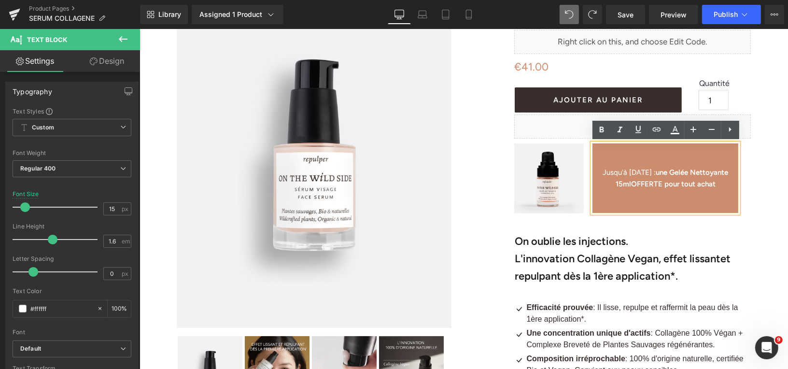
click at [647, 172] on span "Jusqu'à [DATE] :" at bounding box center [628, 172] width 53 height 9
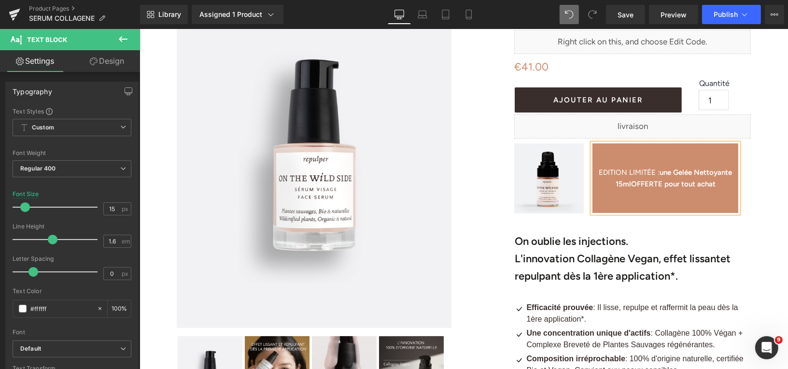
click at [665, 171] on strong "ne Gelée Nettoyante 15ml" at bounding box center [674, 178] width 117 height 20
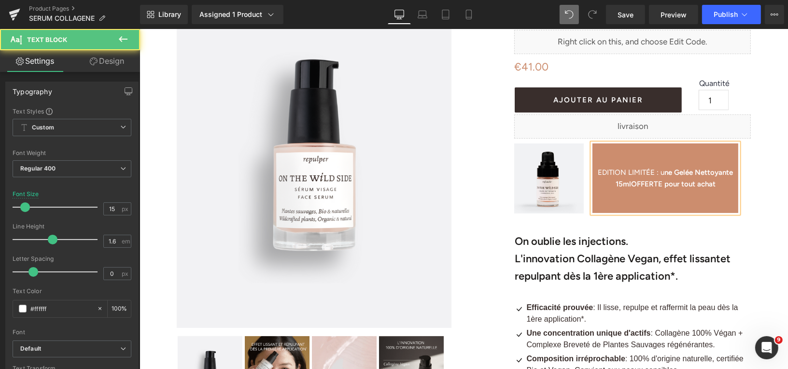
click at [618, 186] on strong "ne Gelée Nettoyante 15ml" at bounding box center [675, 178] width 118 height 20
drag, startPoint x: 720, startPoint y: 184, endPoint x: 668, endPoint y: 185, distance: 52.2
click at [668, 185] on p "EDITION LIMITÉE : u ne Gelée Nettoyante 10ml OFFERTE pour tout achat" at bounding box center [665, 177] width 146 height 23
click at [659, 172] on span "EDITION LIMITÉE : u" at bounding box center [631, 172] width 67 height 9
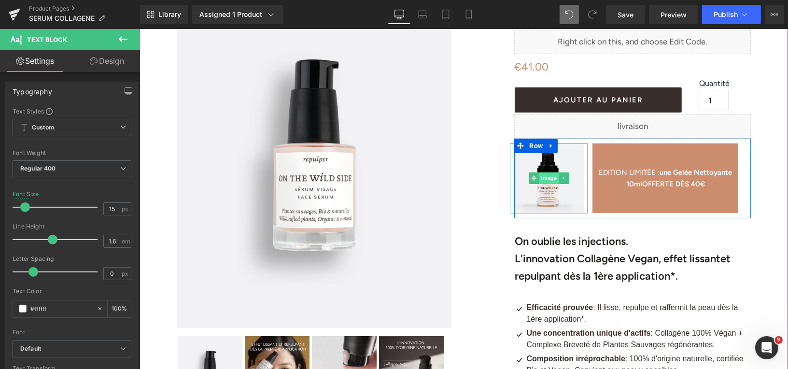
click at [546, 177] on span "Image" at bounding box center [549, 178] width 20 height 12
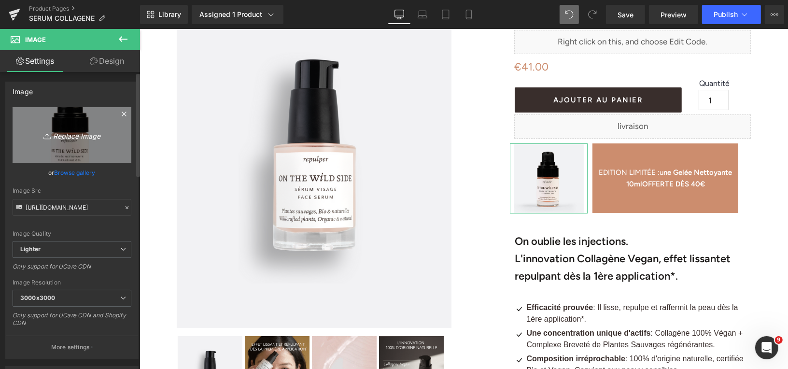
click at [91, 136] on icon "Replace Image" at bounding box center [71, 135] width 77 height 12
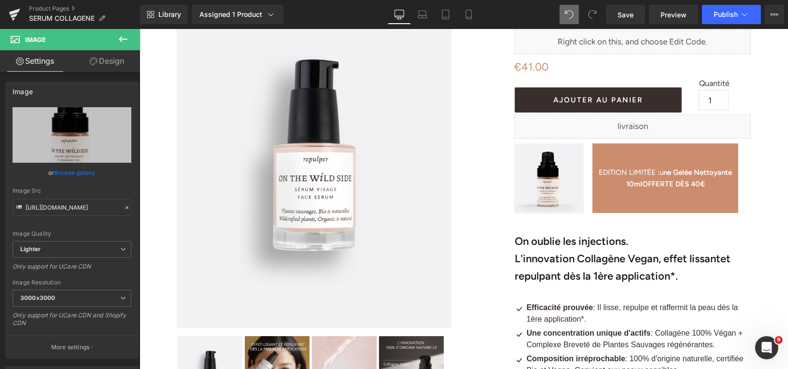
type input "C:\fakepath\Masque Exfoliant (1).png"
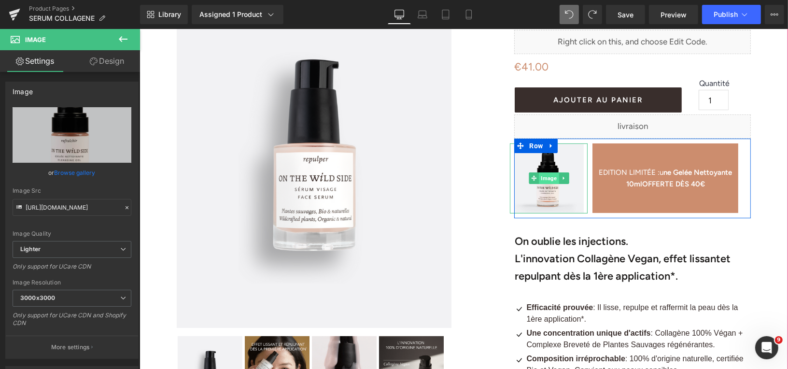
click at [547, 182] on span "Image" at bounding box center [549, 178] width 20 height 12
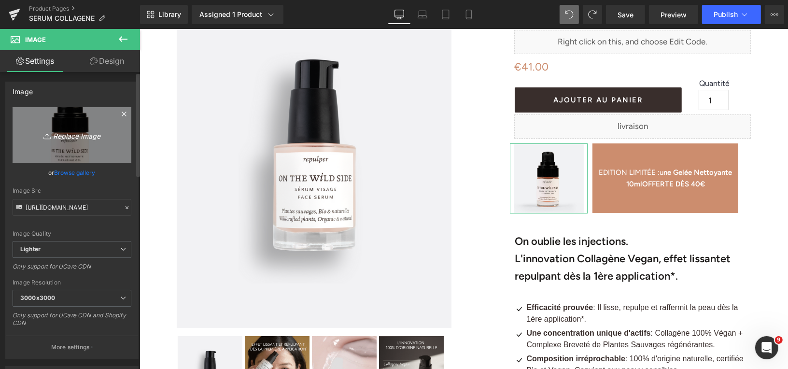
click at [74, 128] on link "Replace Image" at bounding box center [72, 135] width 119 height 56
type input "C:\fakepath\Design sans titre (20).png"
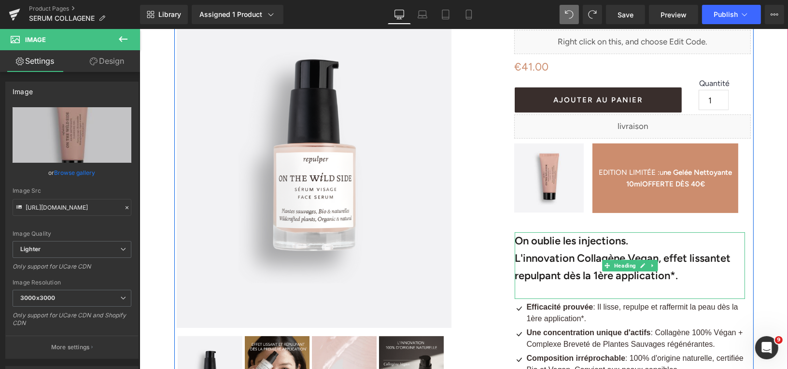
scroll to position [114, 0]
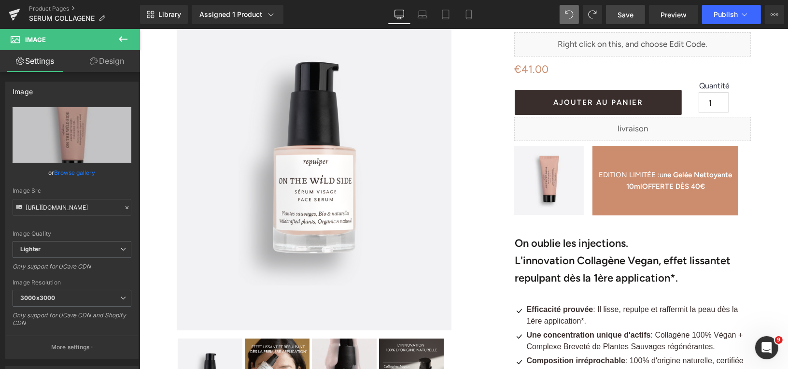
click at [619, 15] on span "Save" at bounding box center [626, 15] width 16 height 10
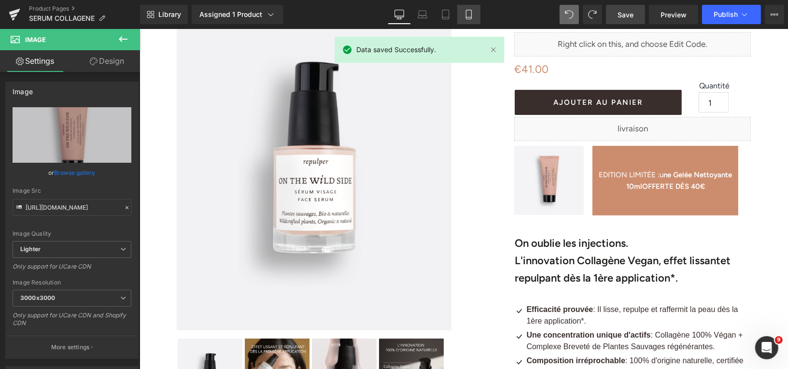
click at [468, 14] on icon at bounding box center [469, 15] width 10 height 10
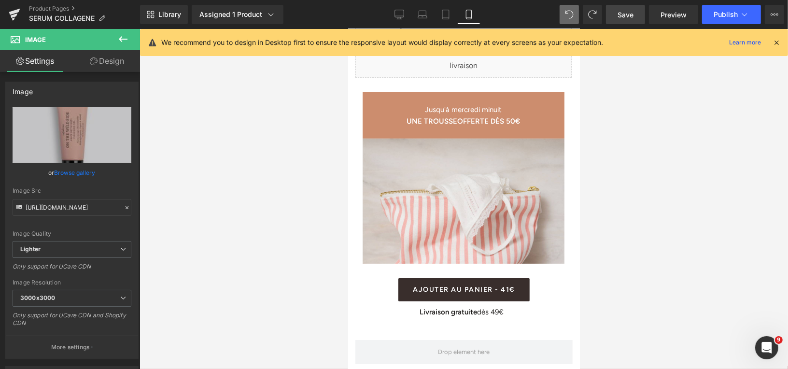
scroll to position [458, 0]
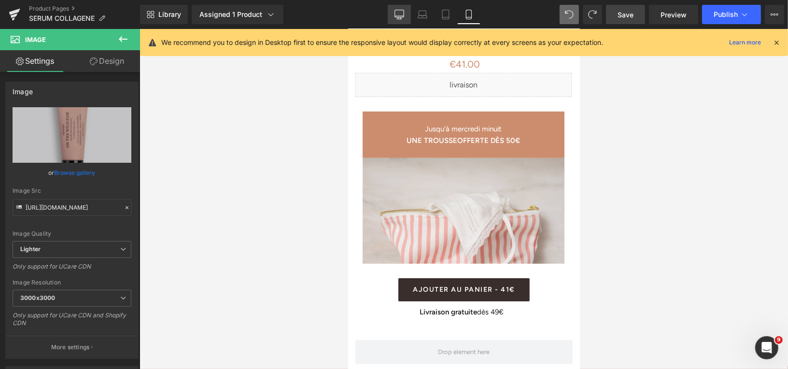
click at [402, 14] on icon at bounding box center [400, 15] width 10 height 10
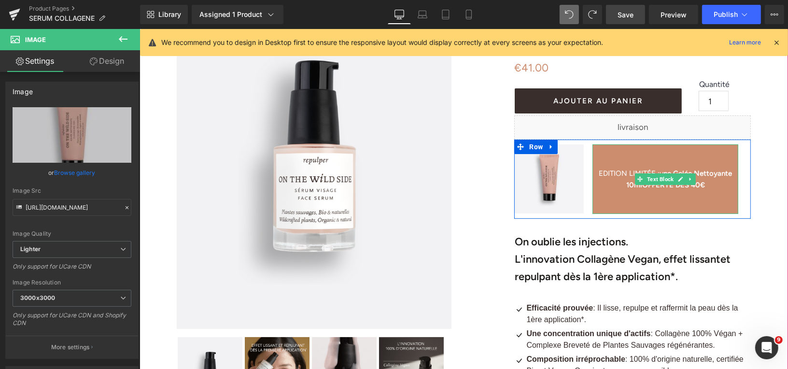
click at [622, 172] on span "EDITION LIMITÉE :" at bounding box center [629, 173] width 61 height 9
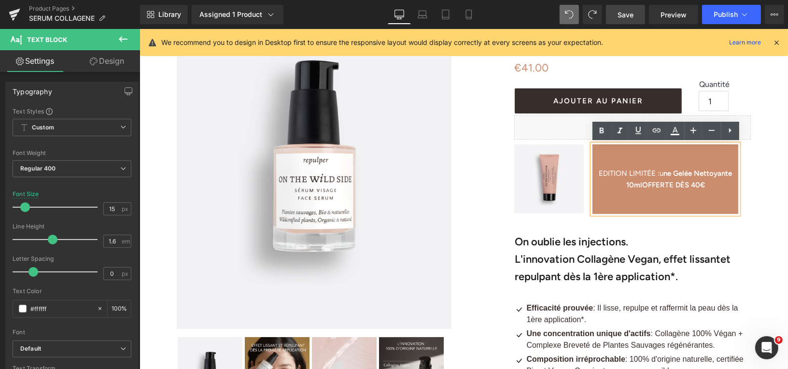
drag, startPoint x: 597, startPoint y: 171, endPoint x: 713, endPoint y: 184, distance: 116.7
click at [713, 184] on p "EDITION LIMITÉE : u ne Gelée Nettoyante 10ml OFFERTE DÈS 40€" at bounding box center [665, 178] width 146 height 23
copy p "EDITION LIMITÉE : u ne Gelée Nettoyante 10ml OFFERTE DÈS 40€"
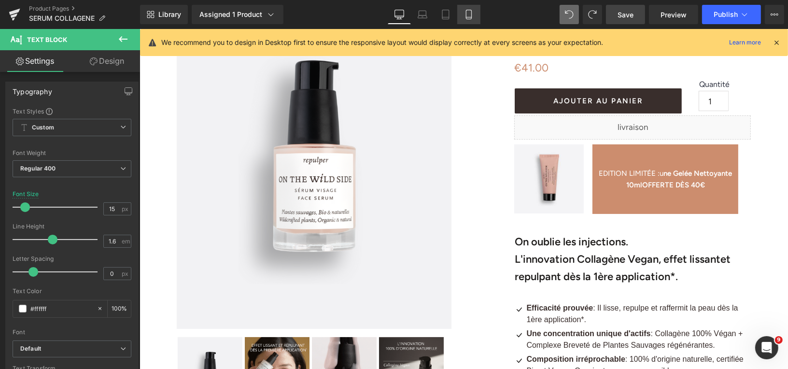
click at [467, 16] on icon at bounding box center [469, 15] width 10 height 10
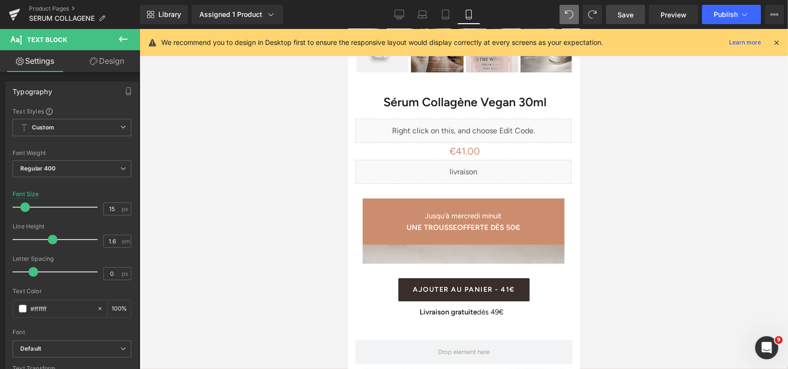
scroll to position [387, 0]
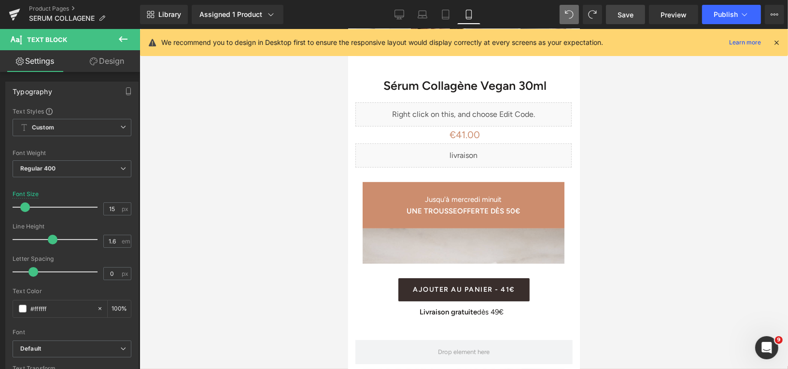
click at [462, 194] on div "Jusqu'à [DATE] minuit UNE TROUSSE OFFERTE DÈS 50€ Text Block" at bounding box center [463, 205] width 202 height 46
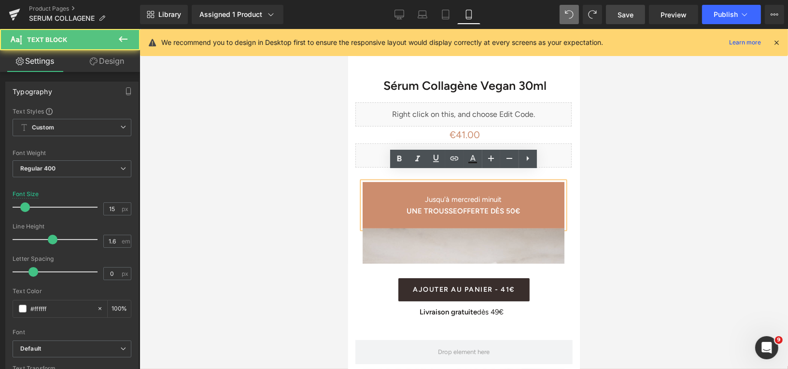
click at [462, 205] on p "UNE TROUSSE OFFERTE DÈS 50€" at bounding box center [463, 211] width 202 height 12
click at [439, 195] on span "Jusqu'à mercredi minuit" at bounding box center [463, 199] width 77 height 9
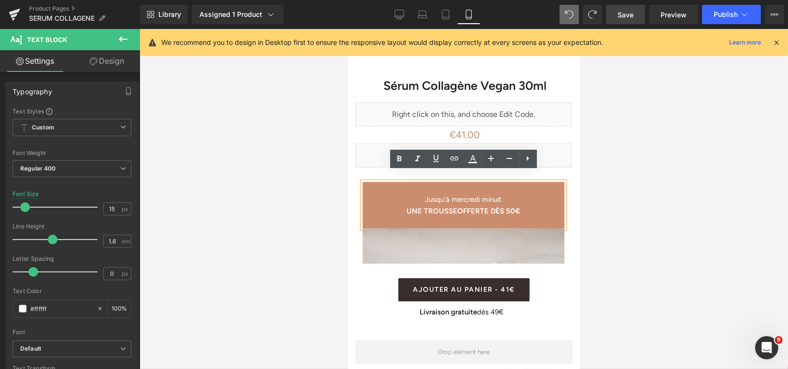
drag, startPoint x: 425, startPoint y: 190, endPoint x: 533, endPoint y: 200, distance: 109.2
click at [533, 200] on div "Jusqu'à [DATE] minuit UNE TROUSSE OFFERTE DÈS 50€" at bounding box center [463, 205] width 202 height 46
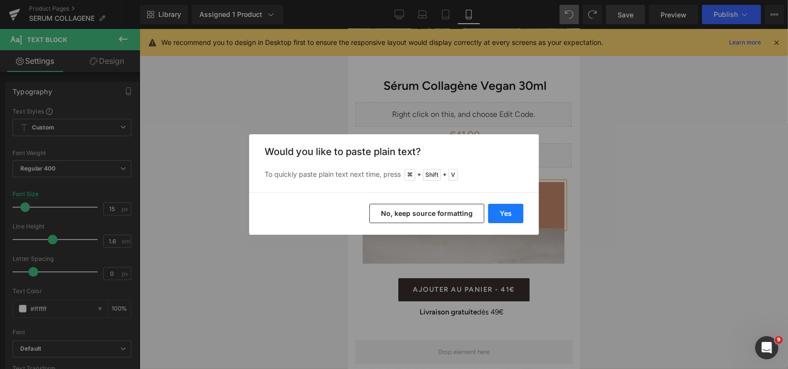
click at [508, 213] on button "Yes" at bounding box center [505, 213] width 35 height 19
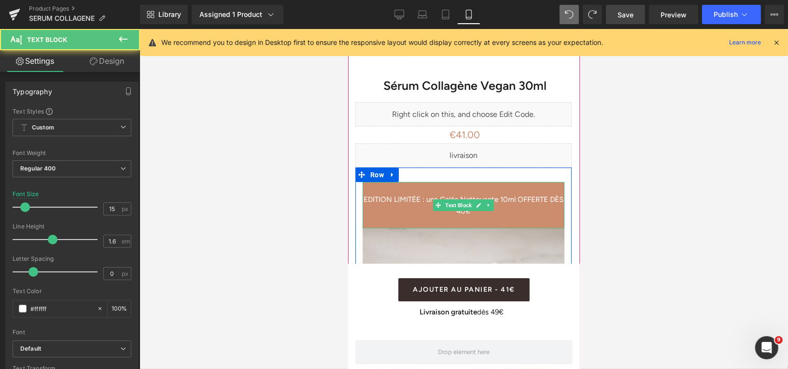
click at [434, 193] on p "EDITION LIMITÉE : une Gelée Nettoyante 10ml OFFERTE DÈS 40€" at bounding box center [463, 204] width 202 height 23
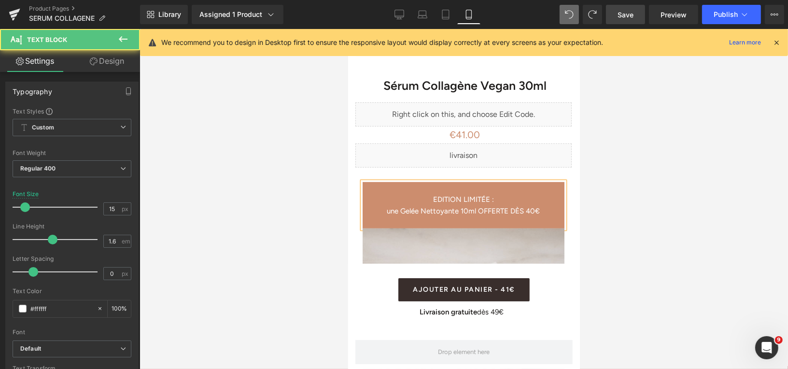
drag, startPoint x: 431, startPoint y: 188, endPoint x: 498, endPoint y: 189, distance: 66.7
click at [498, 193] on p "EDITION LIMITÉE :" at bounding box center [463, 199] width 202 height 12
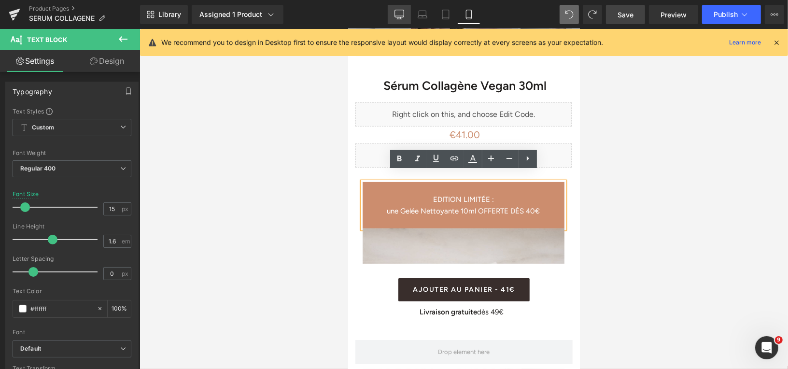
click at [396, 18] on icon at bounding box center [400, 15] width 10 height 10
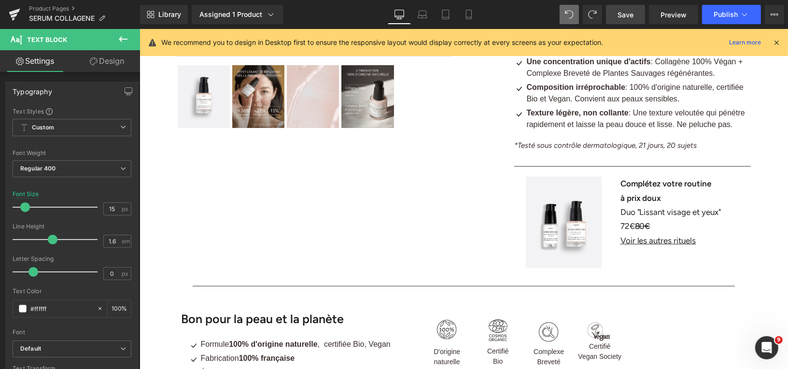
scroll to position [0, 0]
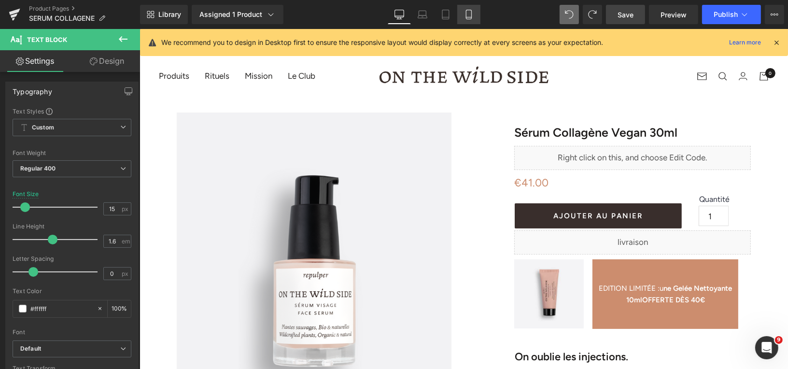
click at [473, 11] on icon at bounding box center [469, 15] width 10 height 10
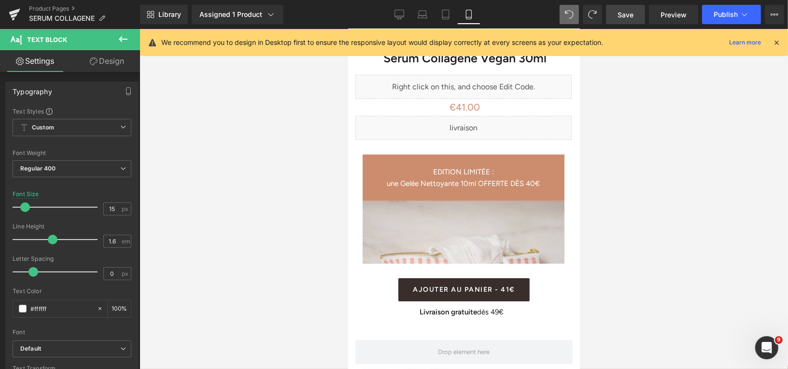
scroll to position [415, 0]
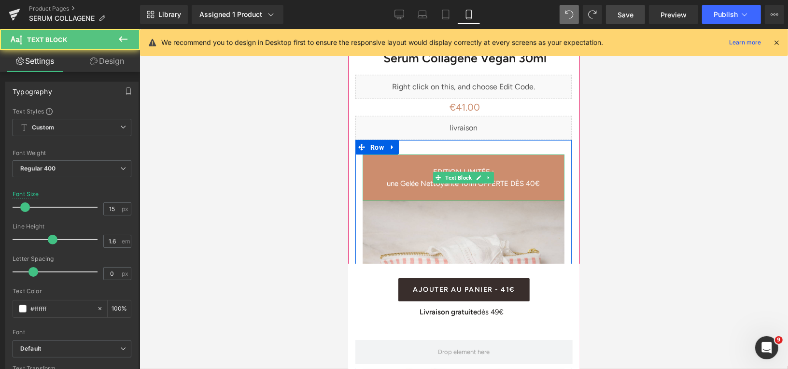
click at [505, 177] on p "une Gelée Nettoyante 10ml OFFERTE DÈS 40€" at bounding box center [463, 183] width 202 height 12
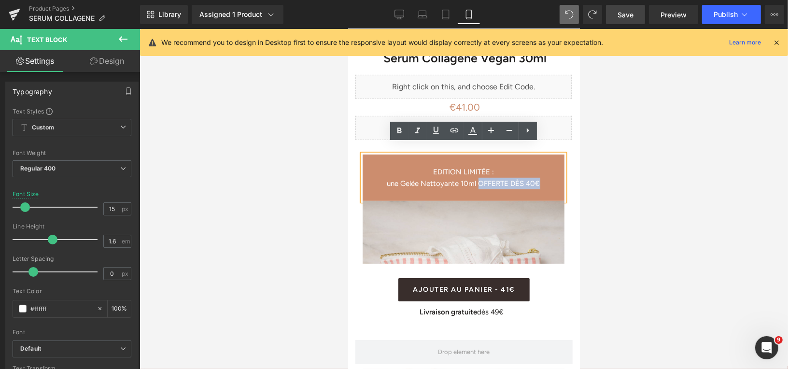
drag, startPoint x: 476, startPoint y: 172, endPoint x: 544, endPoint y: 172, distance: 67.6
click at [544, 177] on p "une Gelée Nettoyante 10ml OFFERTE DÈS 40€" at bounding box center [463, 183] width 202 height 12
click at [401, 128] on icon at bounding box center [400, 131] width 4 height 6
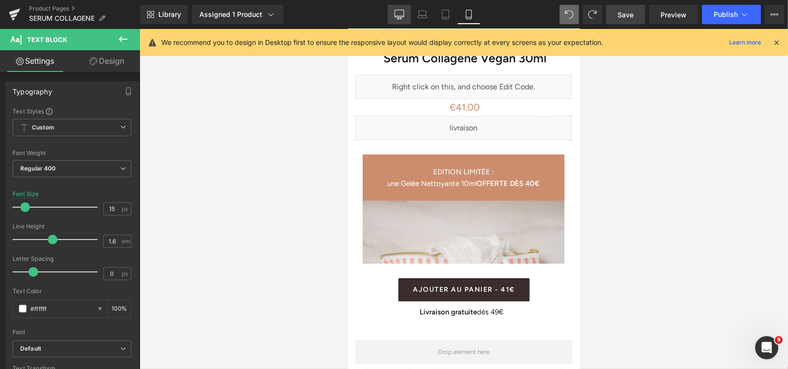
click at [404, 11] on icon at bounding box center [400, 15] width 10 height 10
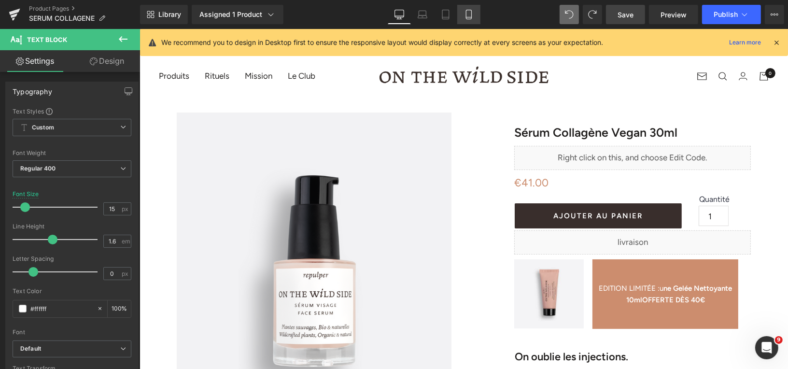
click at [469, 14] on icon at bounding box center [469, 15] width 10 height 10
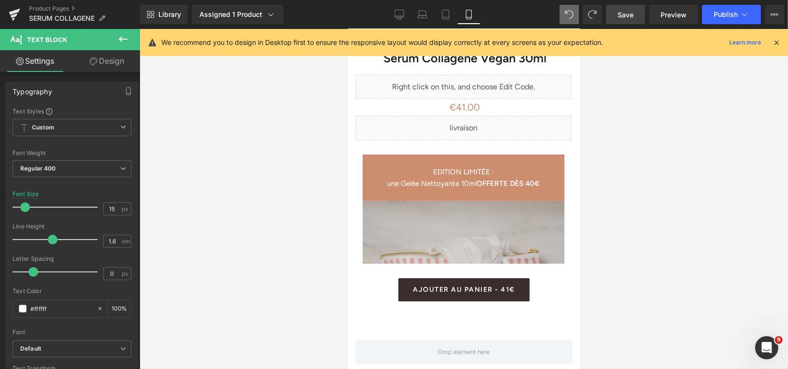
scroll to position [415, 0]
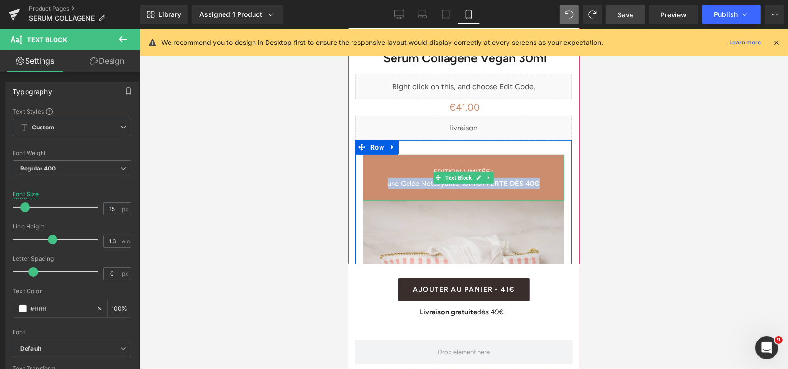
drag, startPoint x: 386, startPoint y: 173, endPoint x: 548, endPoint y: 172, distance: 162.8
click at [548, 177] on p "une Gelée Nettoyante 10ml OFFERTE DÈS 40€" at bounding box center [463, 183] width 202 height 12
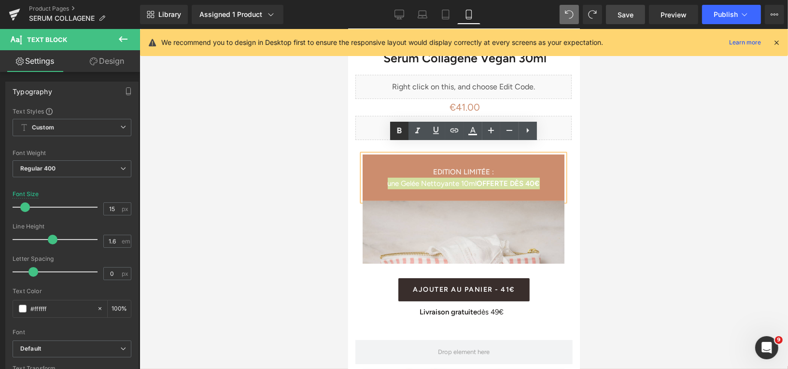
click at [399, 129] on icon at bounding box center [400, 131] width 12 height 12
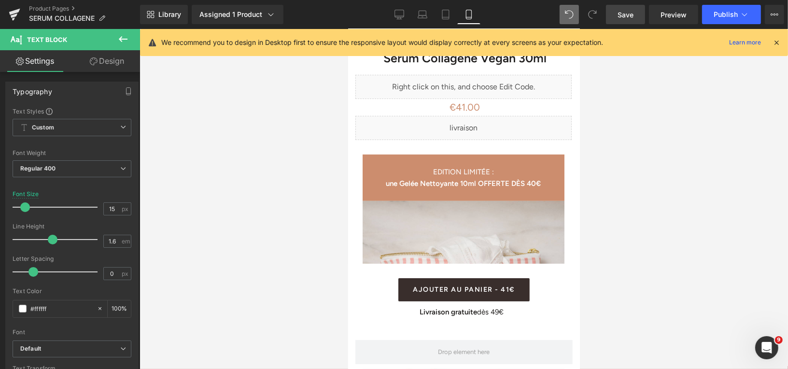
click at [622, 12] on span "Save" at bounding box center [626, 15] width 16 height 10
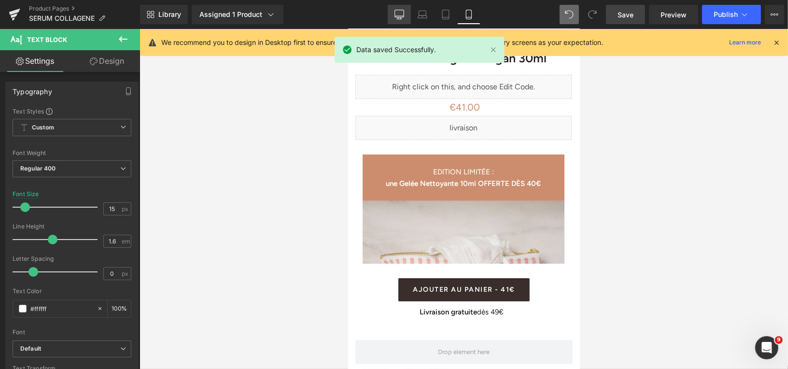
click at [394, 13] on link "Desktop" at bounding box center [399, 14] width 23 height 19
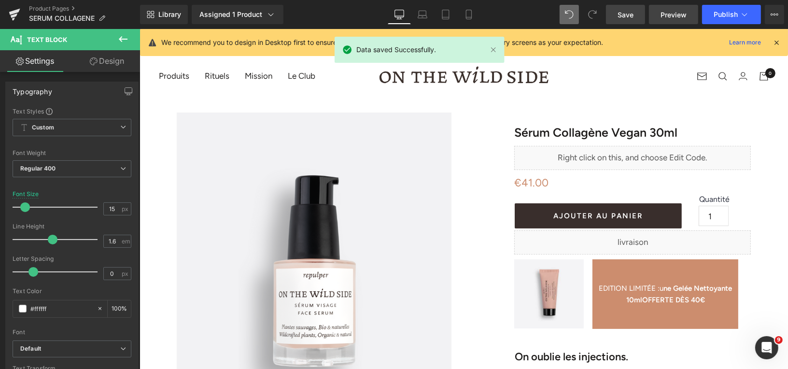
click at [661, 14] on link "Preview" at bounding box center [673, 14] width 49 height 19
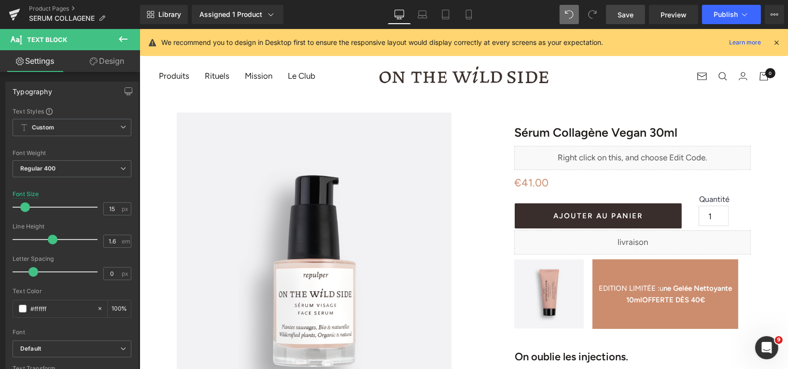
click at [622, 13] on span "Save" at bounding box center [626, 15] width 16 height 10
